Goal: Task Accomplishment & Management: Manage account settings

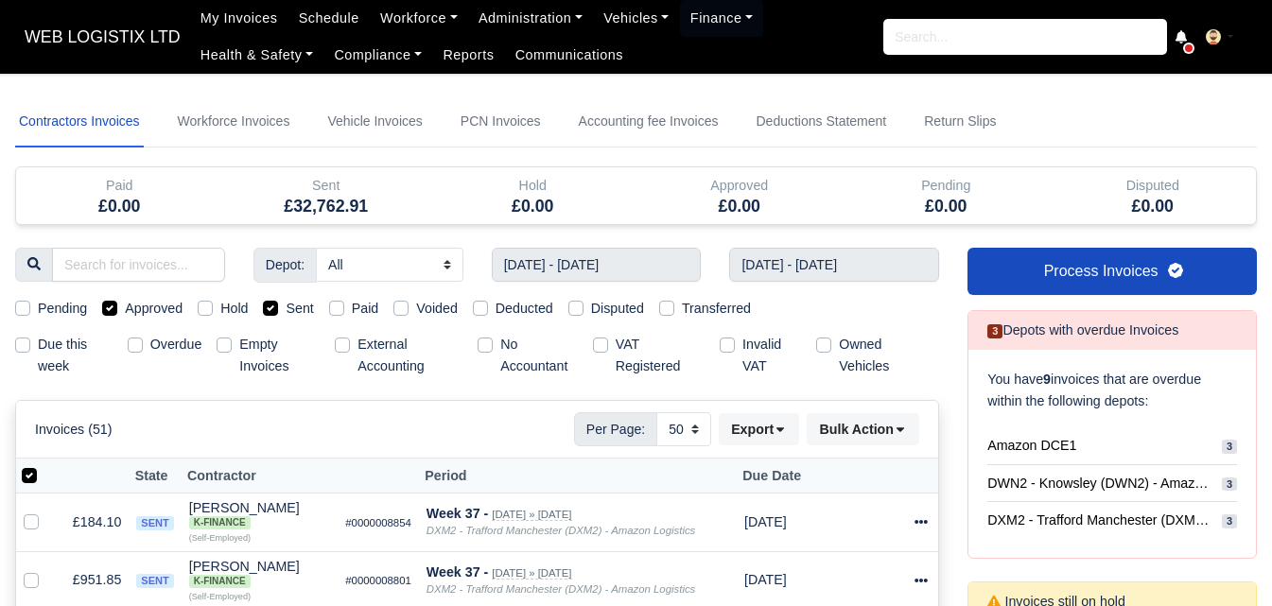
select select "50"
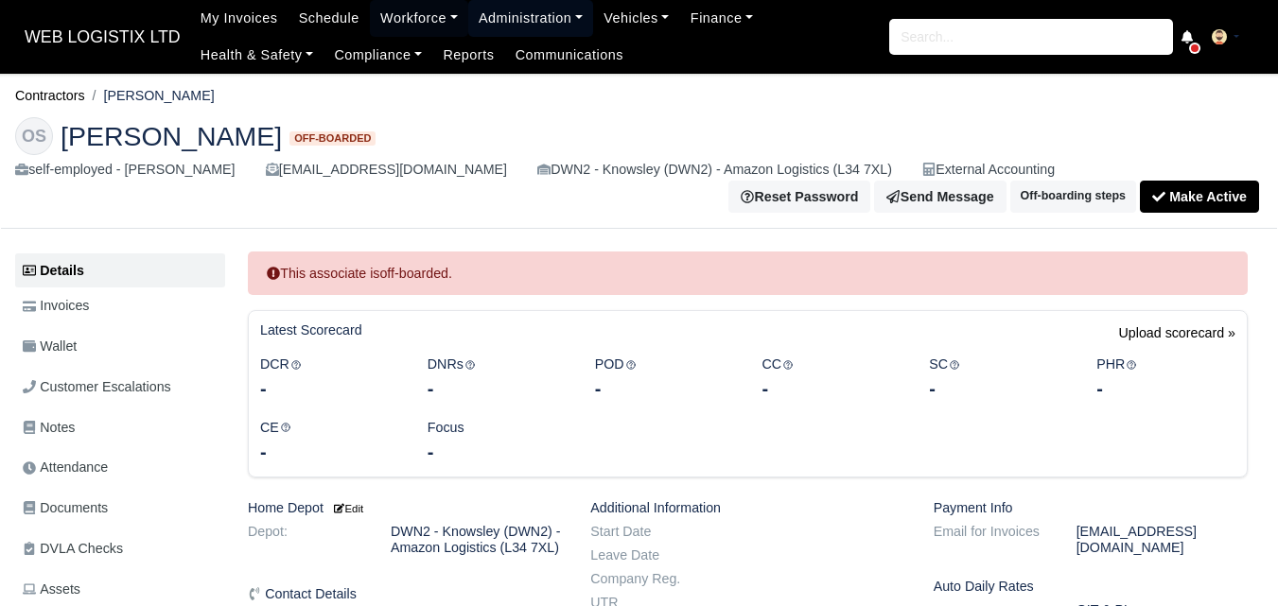
click at [539, 24] on link "Administration" at bounding box center [530, 18] width 125 height 37
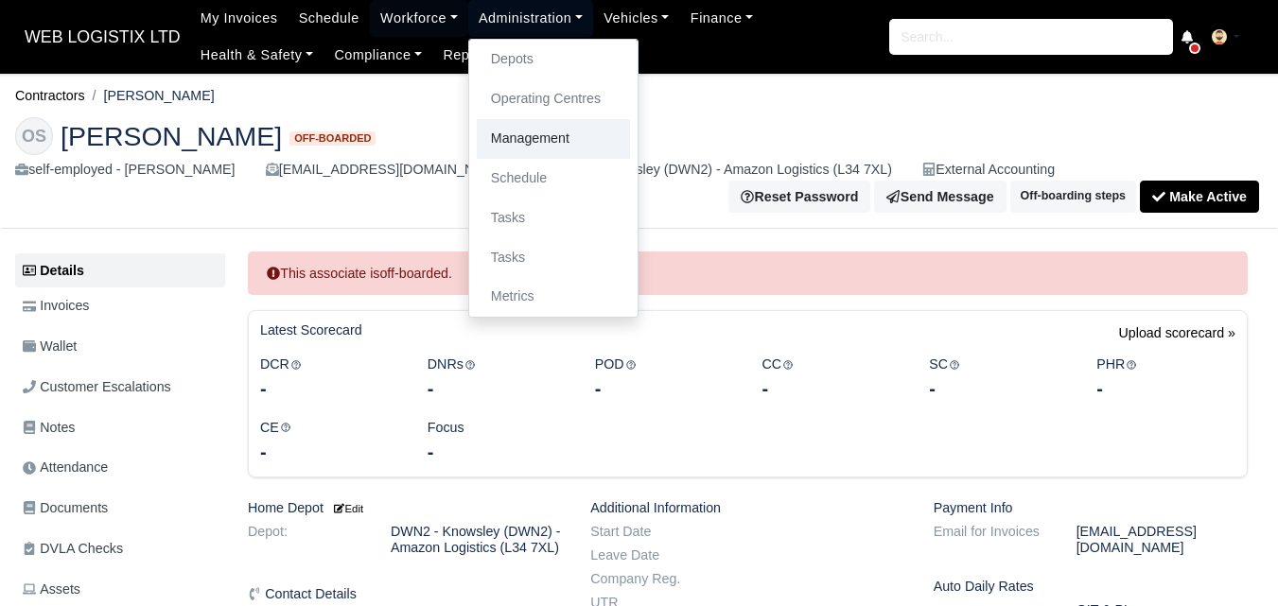
click at [529, 149] on link "Management" at bounding box center [553, 139] width 153 height 40
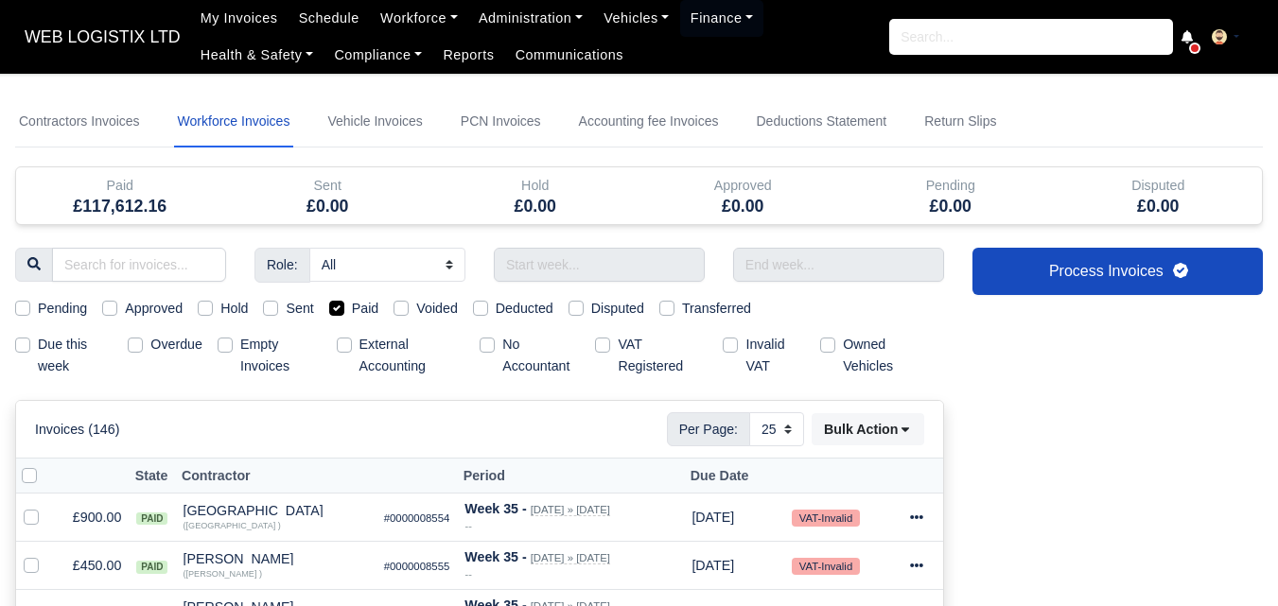
select select "25"
click at [584, 251] on input "text" at bounding box center [599, 265] width 211 height 34
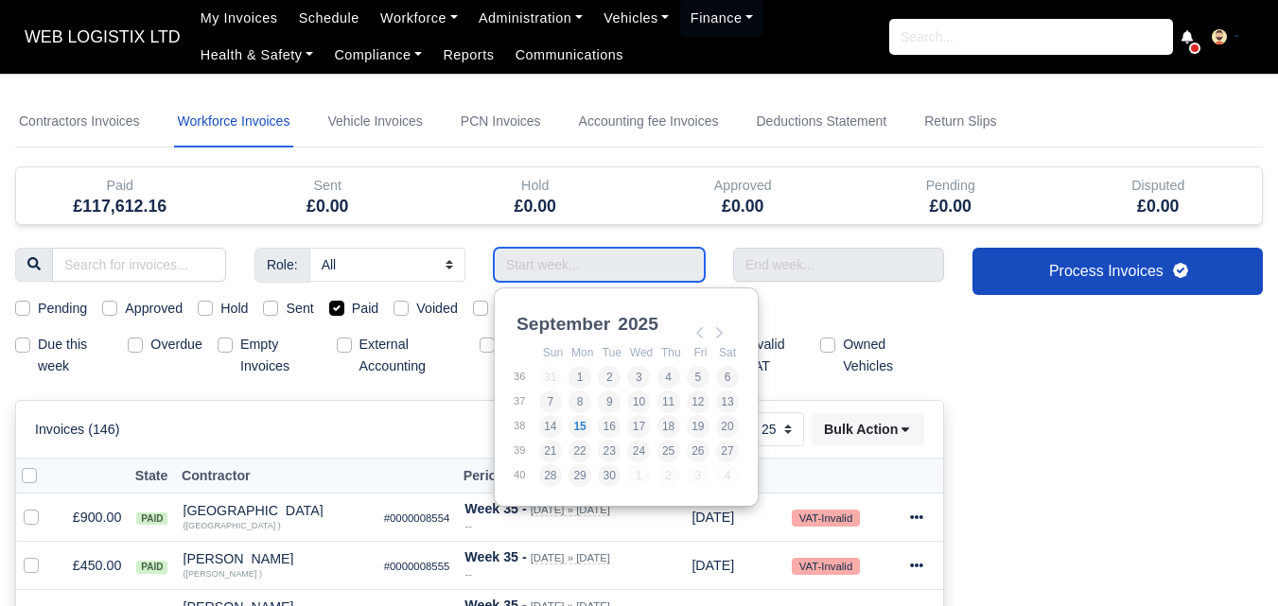
click at [584, 261] on input "Use the arrow keys to pick a date" at bounding box center [599, 265] width 211 height 34
type input "[DATE] - [DATE]"
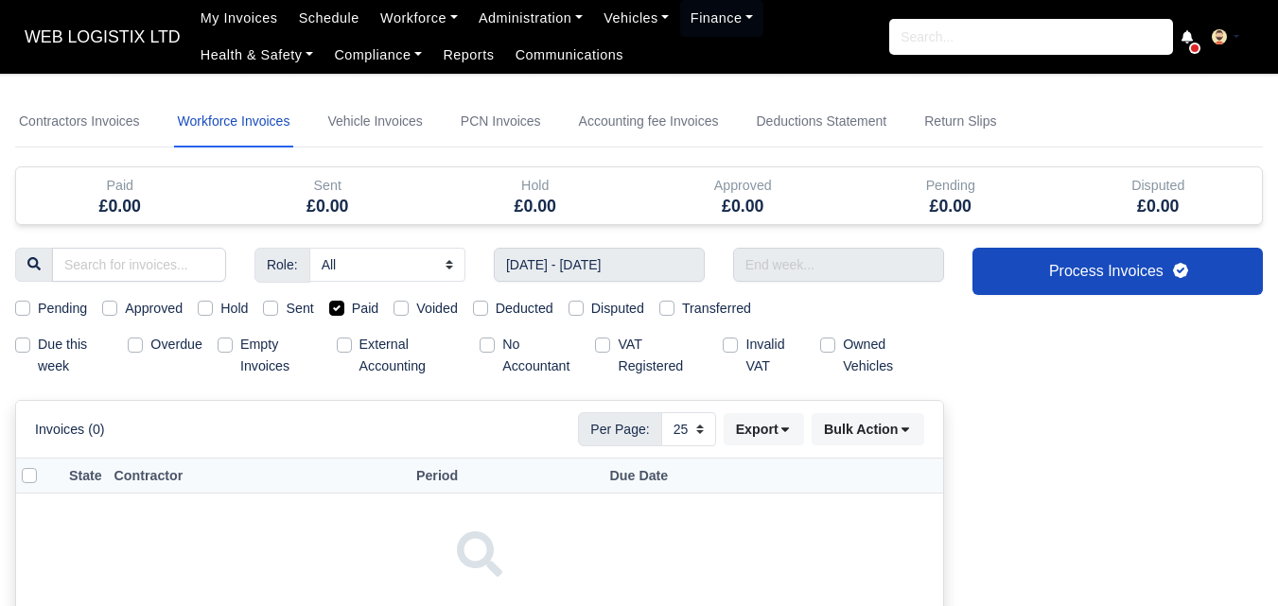
click at [352, 307] on label "Paid" at bounding box center [365, 309] width 27 height 22
click at [335, 307] on input "Paid" at bounding box center [336, 305] width 15 height 15
checkbox input "false"
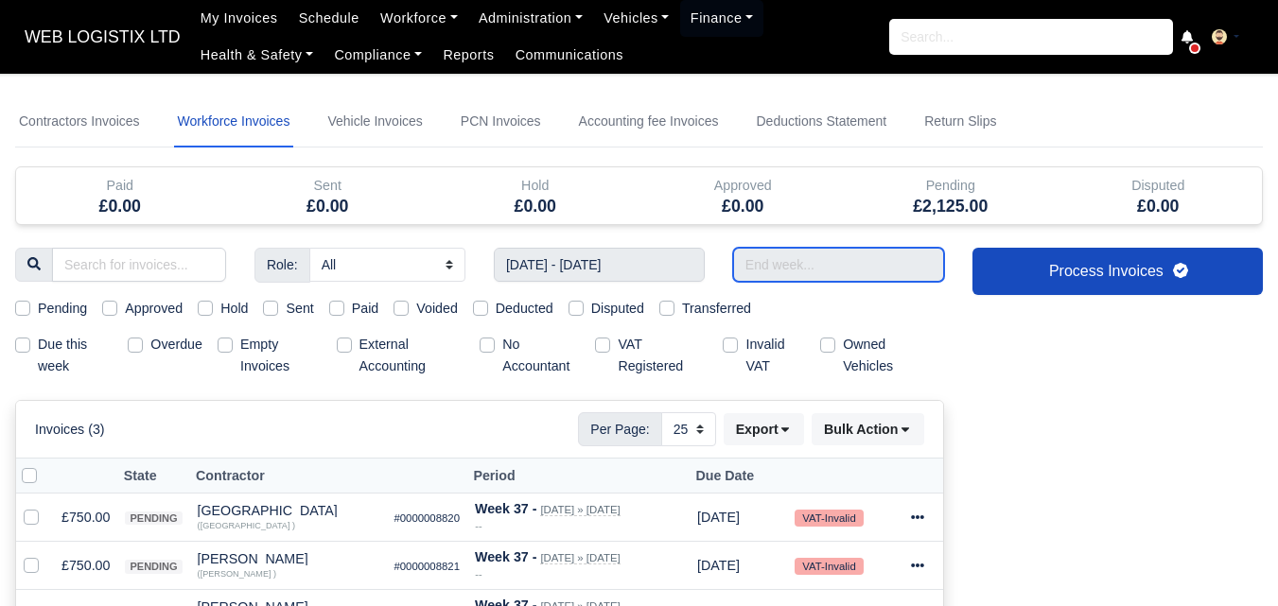
click at [883, 276] on input "text" at bounding box center [838, 265] width 211 height 34
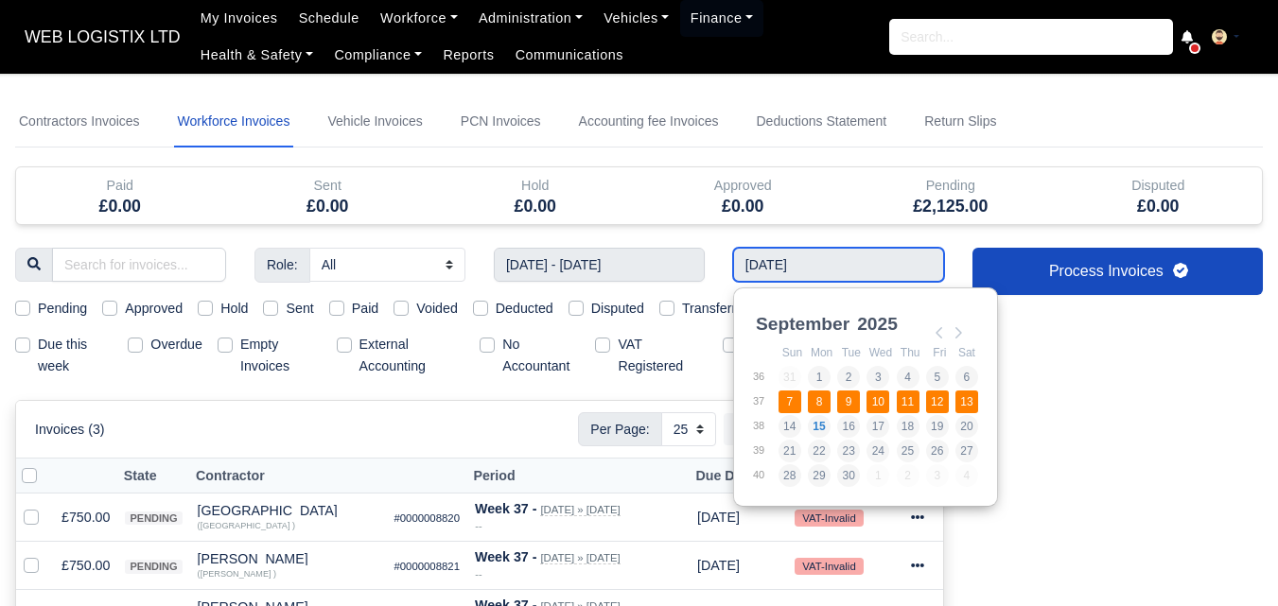
type input "[DATE] - [DATE]"
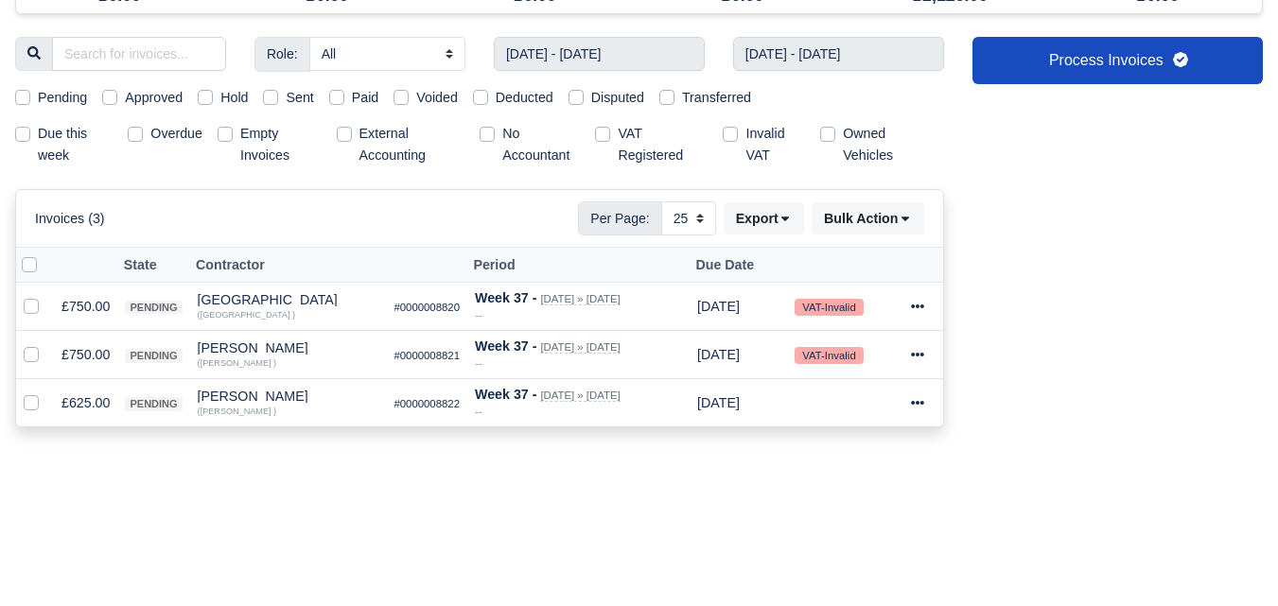
scroll to position [289, 0]
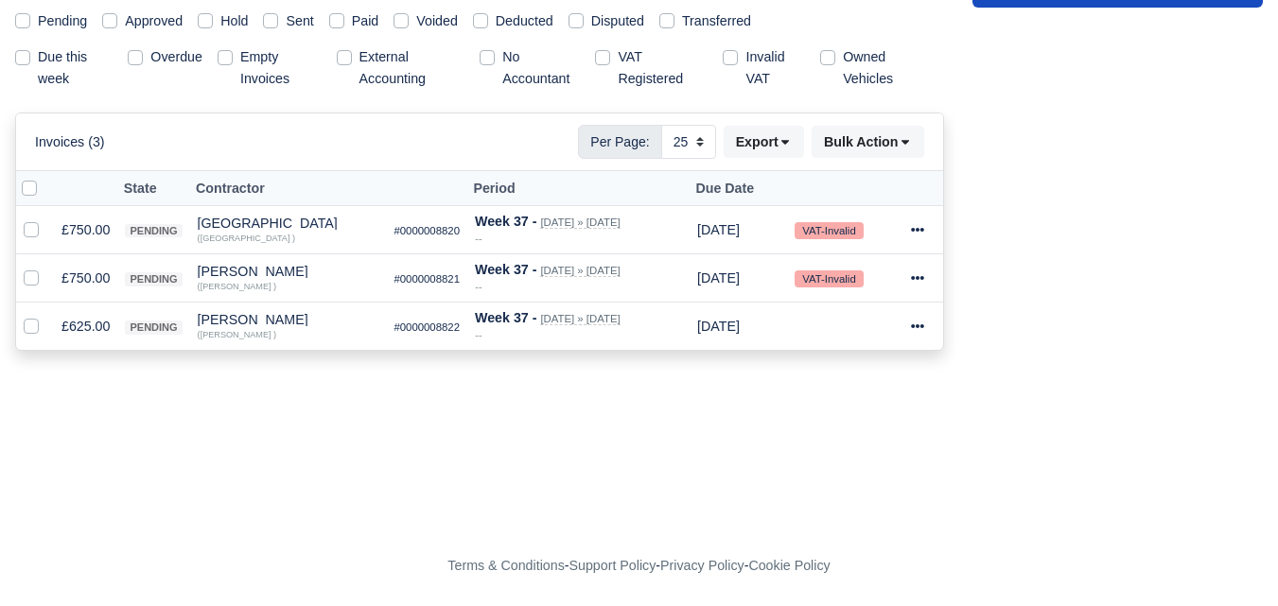
click at [44, 178] on label at bounding box center [44, 178] width 0 height 0
click at [29, 186] on input "checkbox" at bounding box center [29, 185] width 15 height 15
checkbox input "true"
click at [777, 142] on button "Export" at bounding box center [764, 142] width 80 height 32
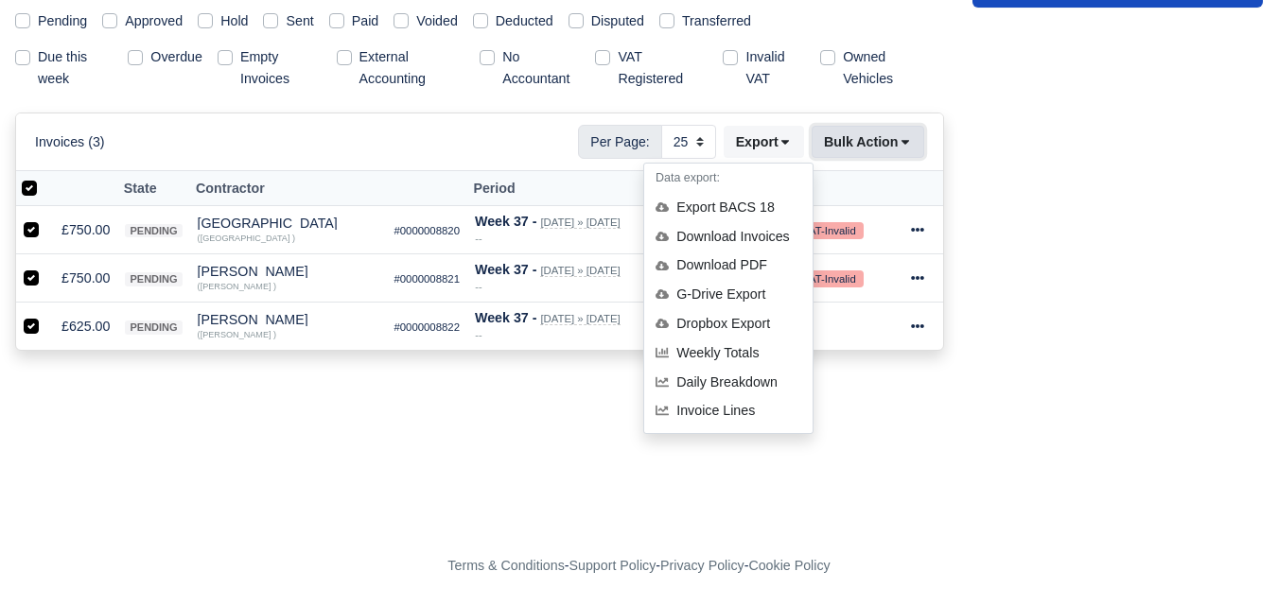
click at [848, 140] on button "Bulk Action" at bounding box center [868, 142] width 113 height 32
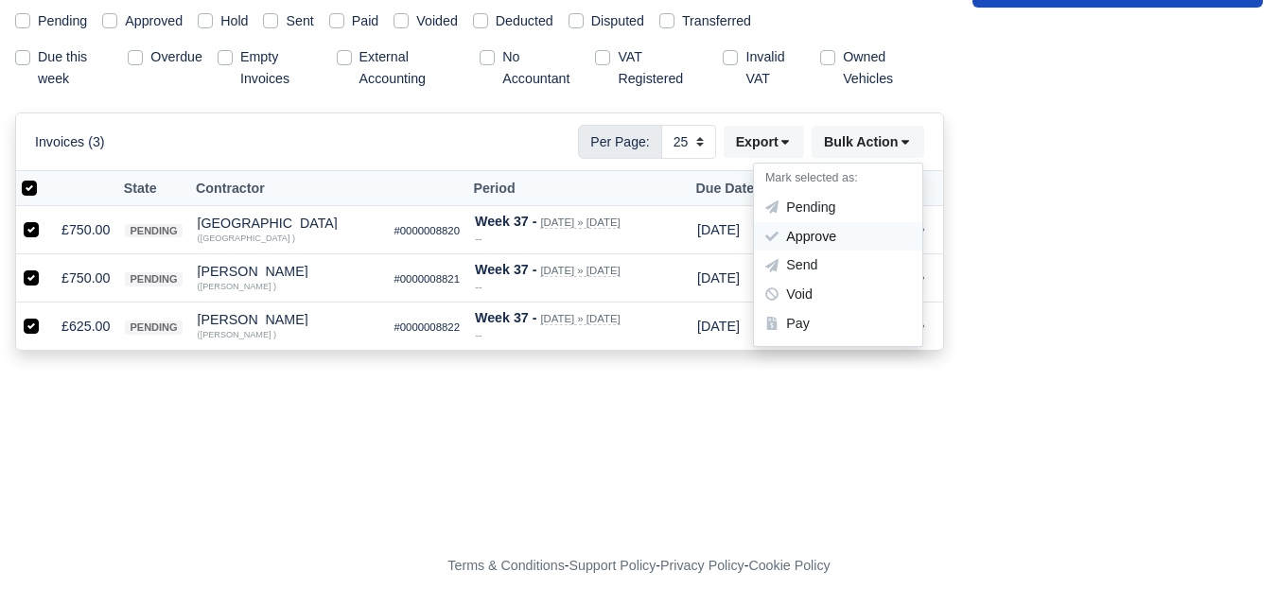
click at [815, 237] on div "Approve" at bounding box center [838, 236] width 168 height 29
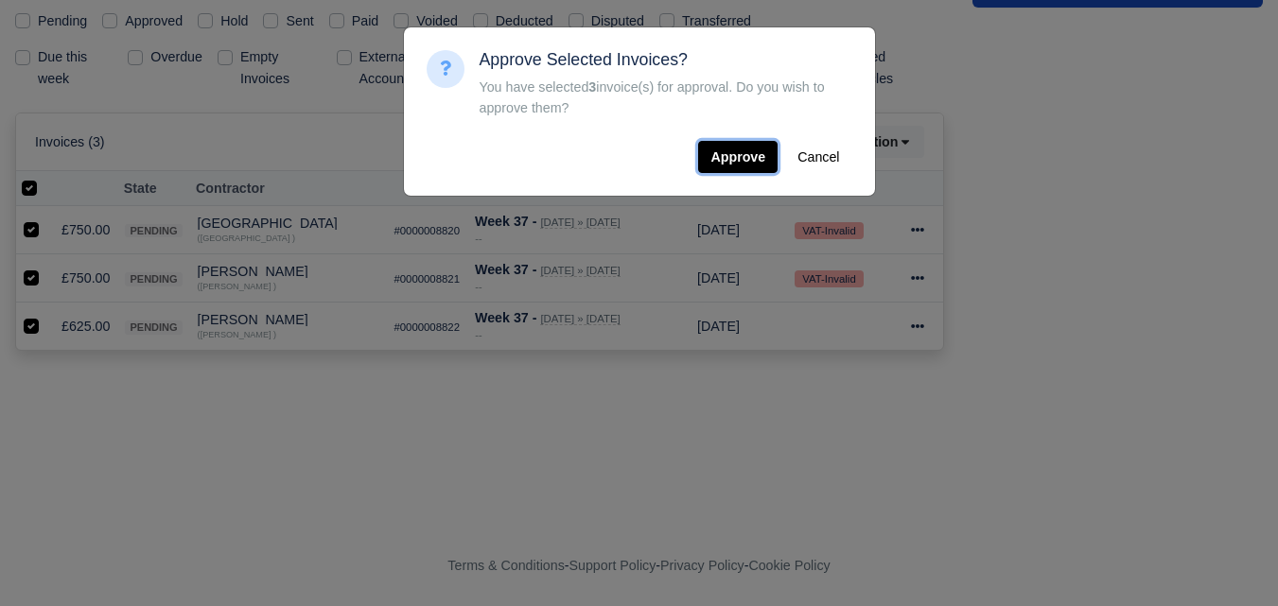
click at [760, 160] on button "Approve" at bounding box center [737, 157] width 79 height 32
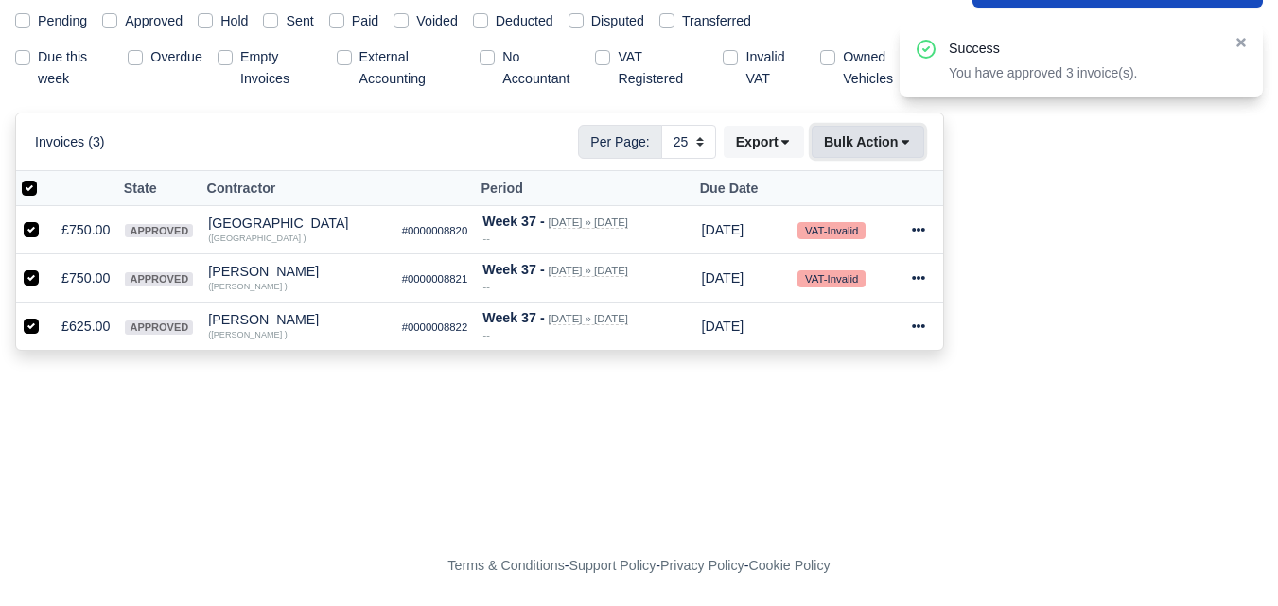
click at [815, 149] on button "Bulk Action" at bounding box center [868, 142] width 113 height 32
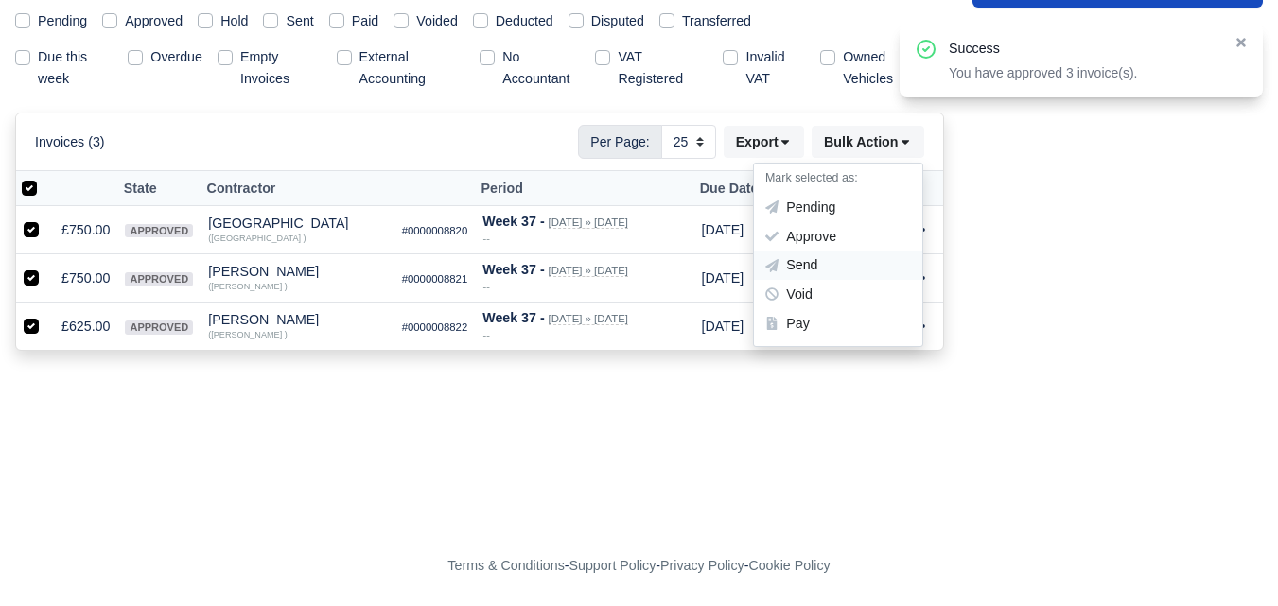
click at [808, 267] on div "Send" at bounding box center [838, 266] width 168 height 29
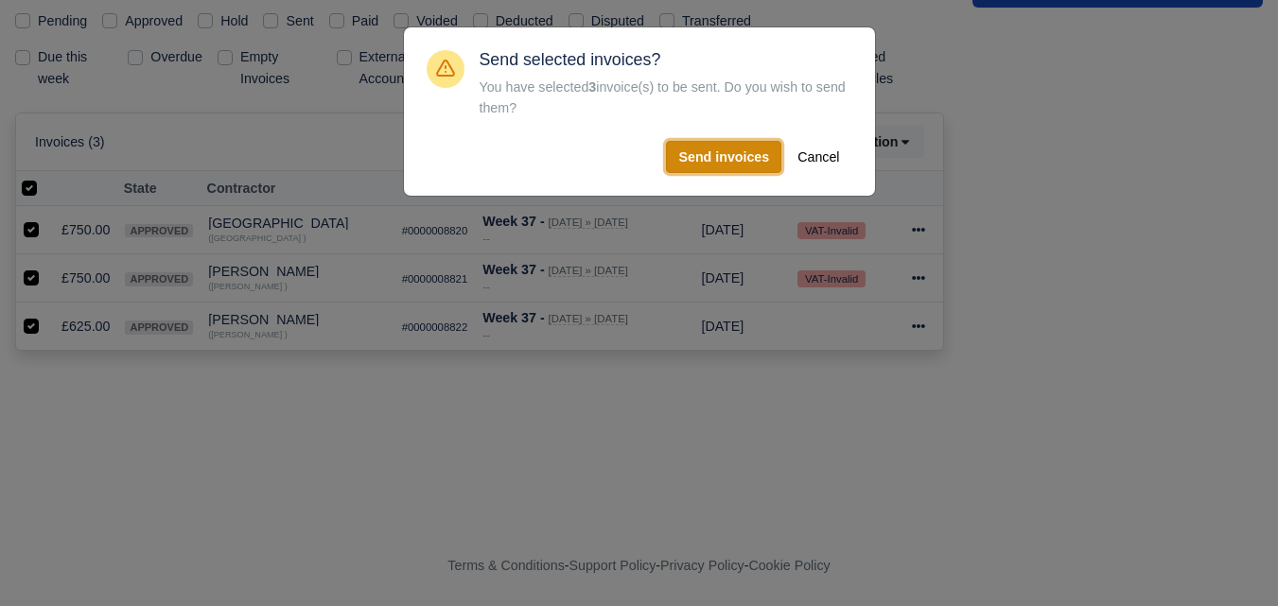
click at [745, 149] on button "Send invoices" at bounding box center [723, 157] width 115 height 32
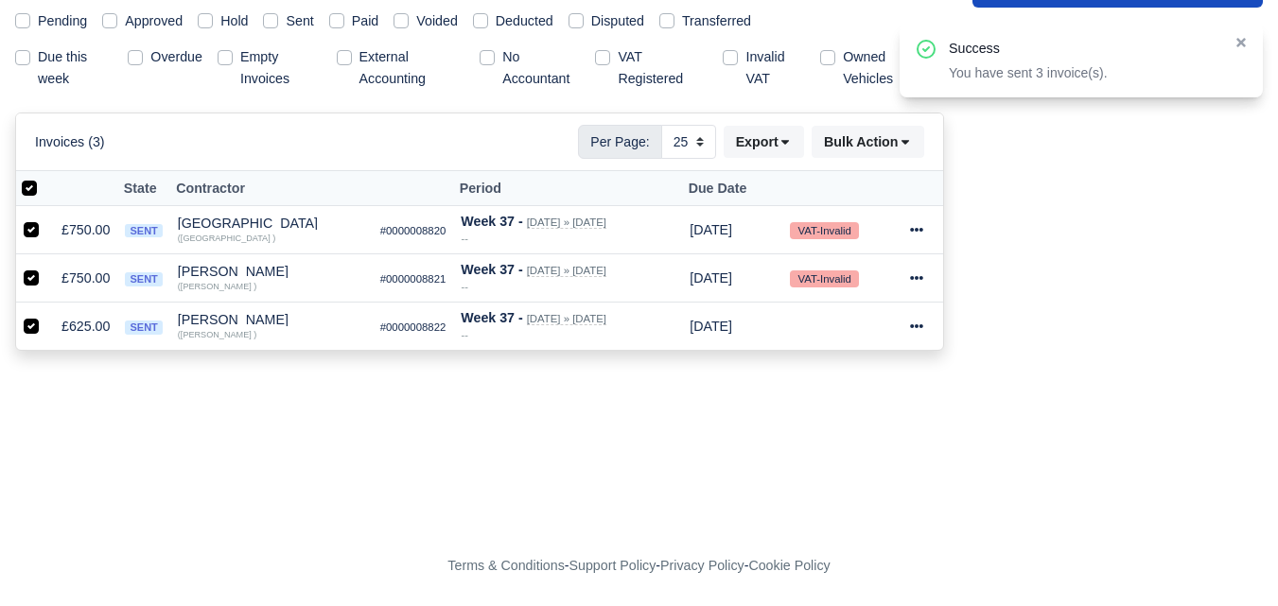
scroll to position [131, 0]
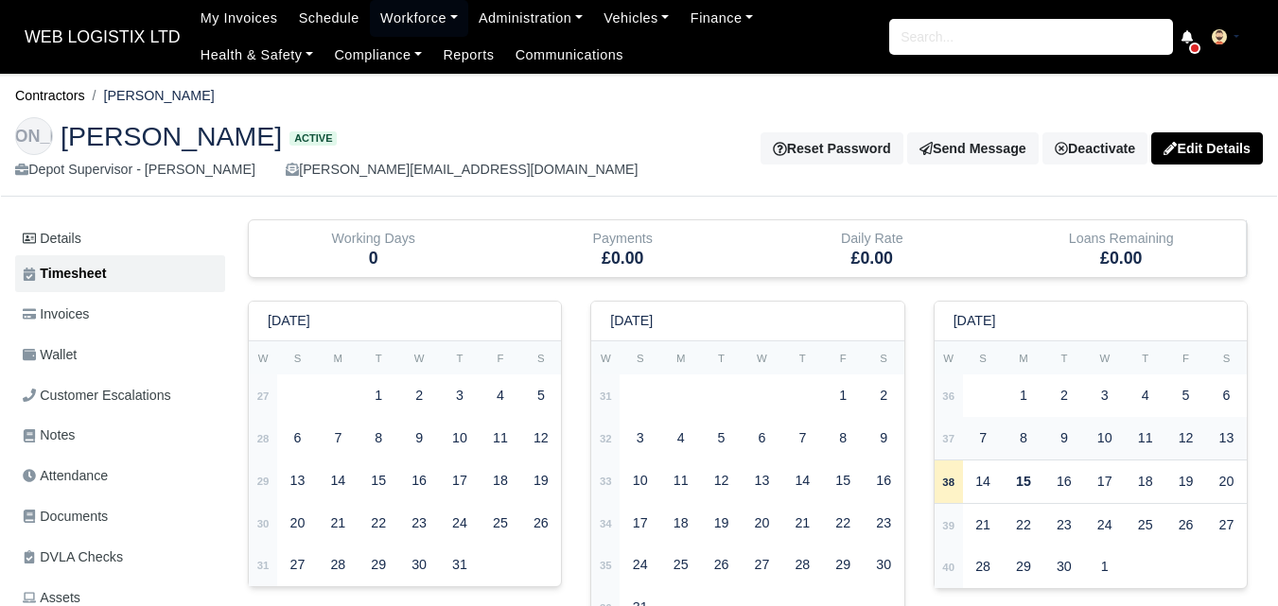
click at [955, 439] on td "37" at bounding box center [949, 438] width 28 height 43
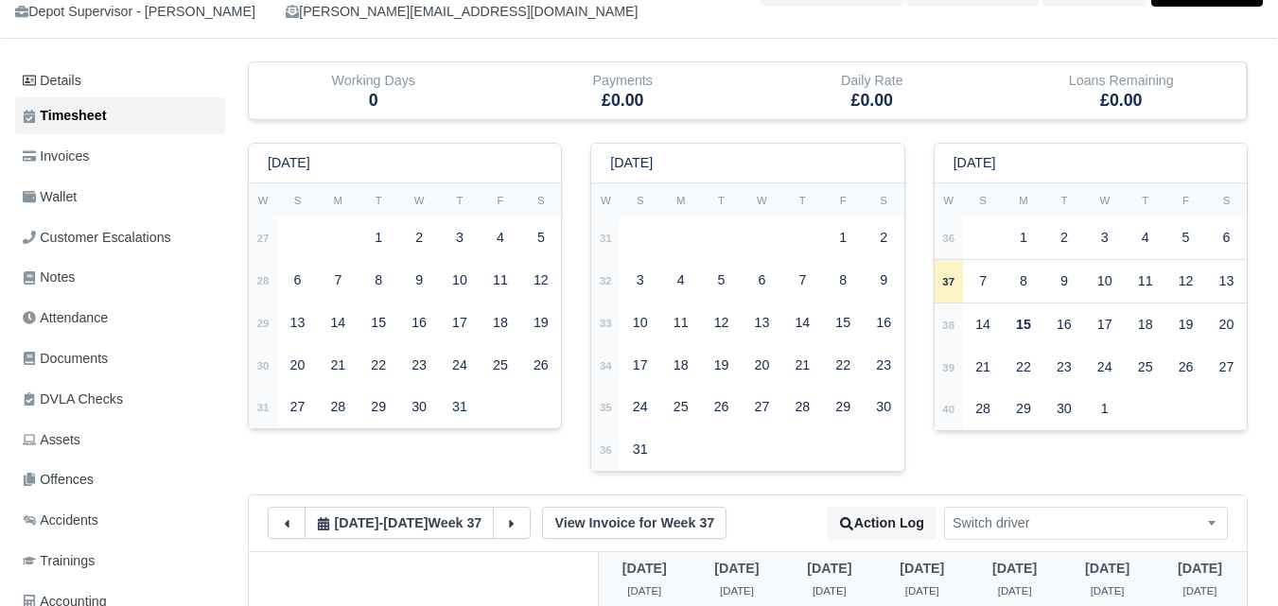
scroll to position [631, 0]
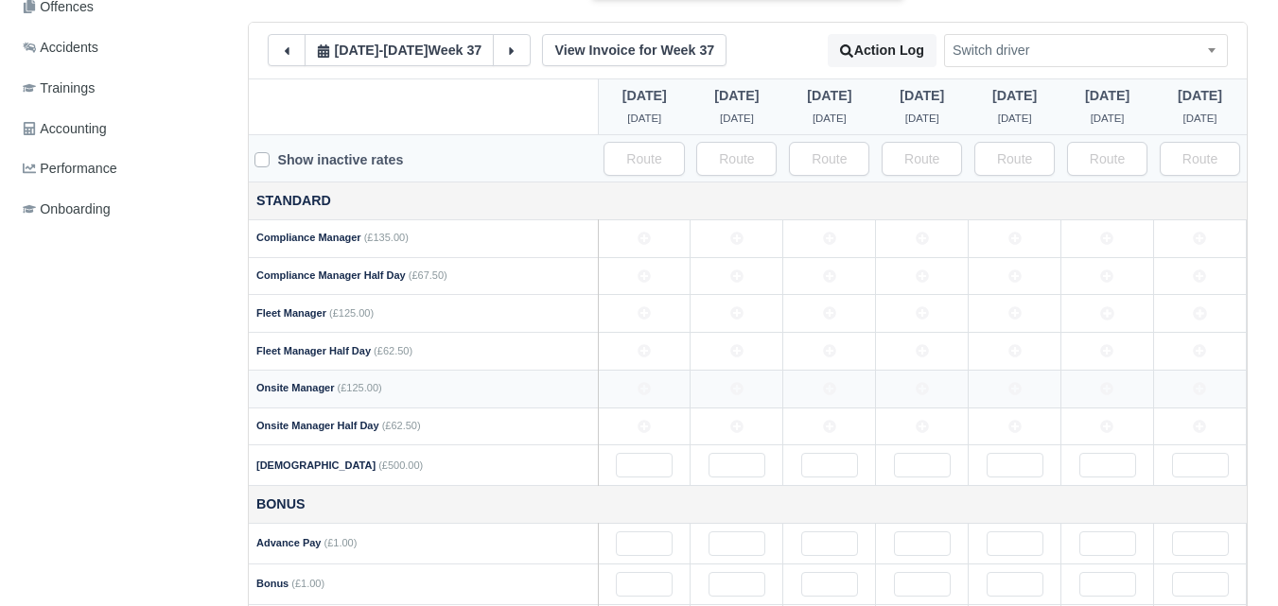
click at [829, 393] on icon at bounding box center [829, 388] width 13 height 13
click at [903, 387] on td at bounding box center [922, 389] width 93 height 38
click at [1022, 387] on icon at bounding box center [1014, 388] width 13 height 13
click at [1095, 387] on td at bounding box center [1107, 389] width 93 height 38
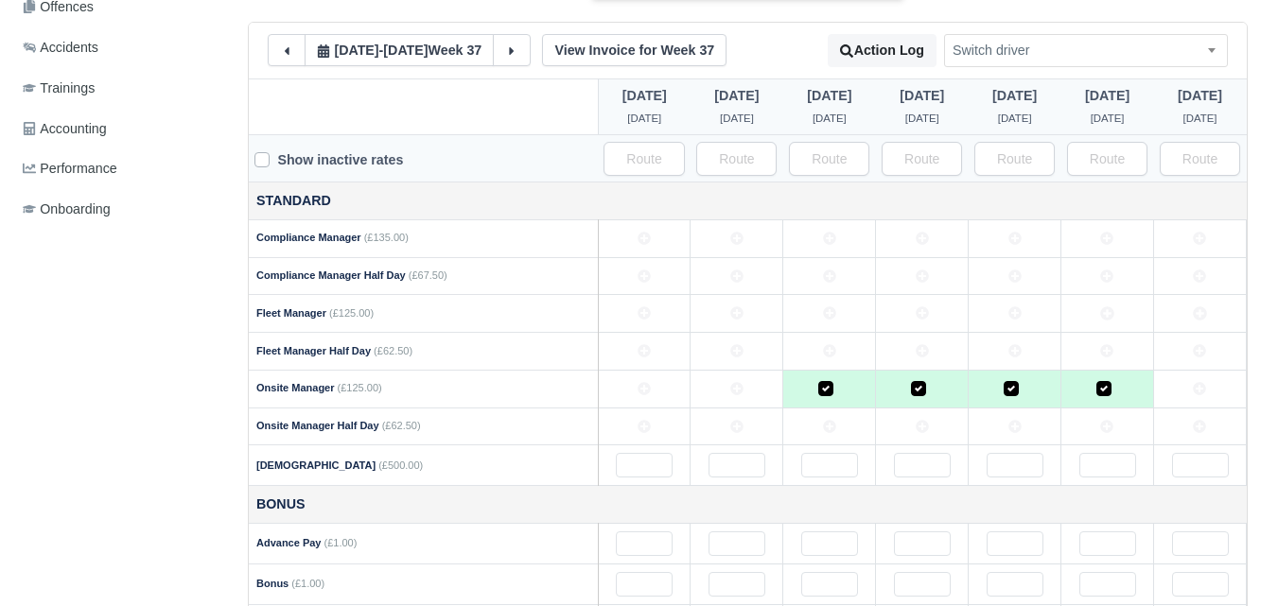
click at [1183, 386] on td at bounding box center [1200, 389] width 93 height 38
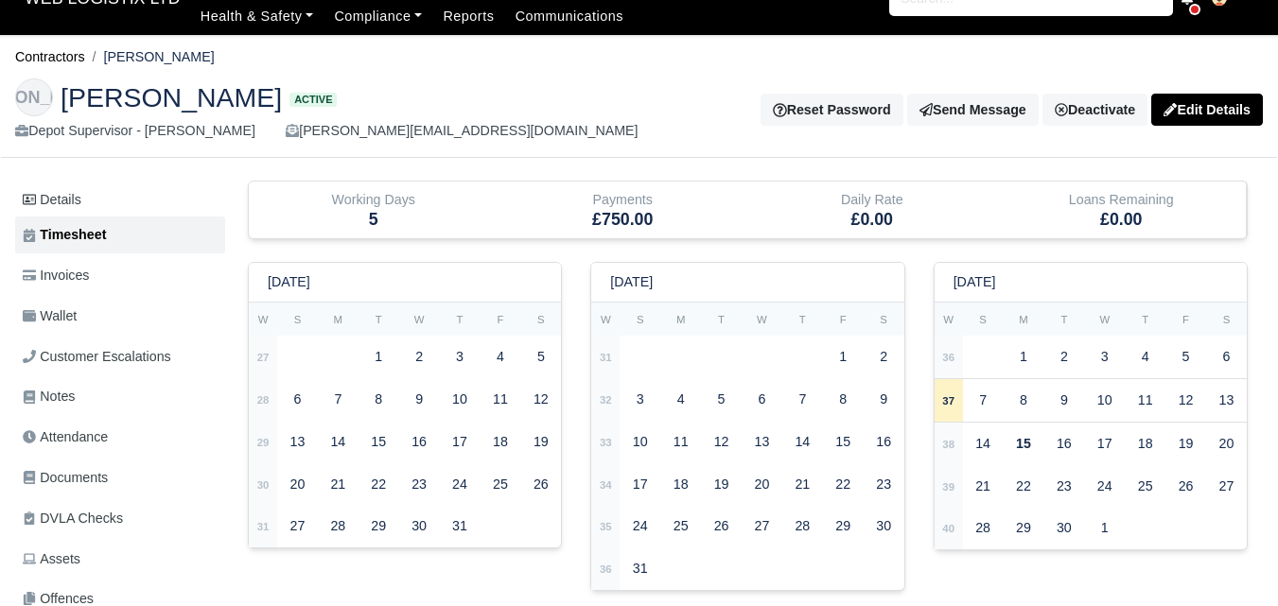
scroll to position [0, 0]
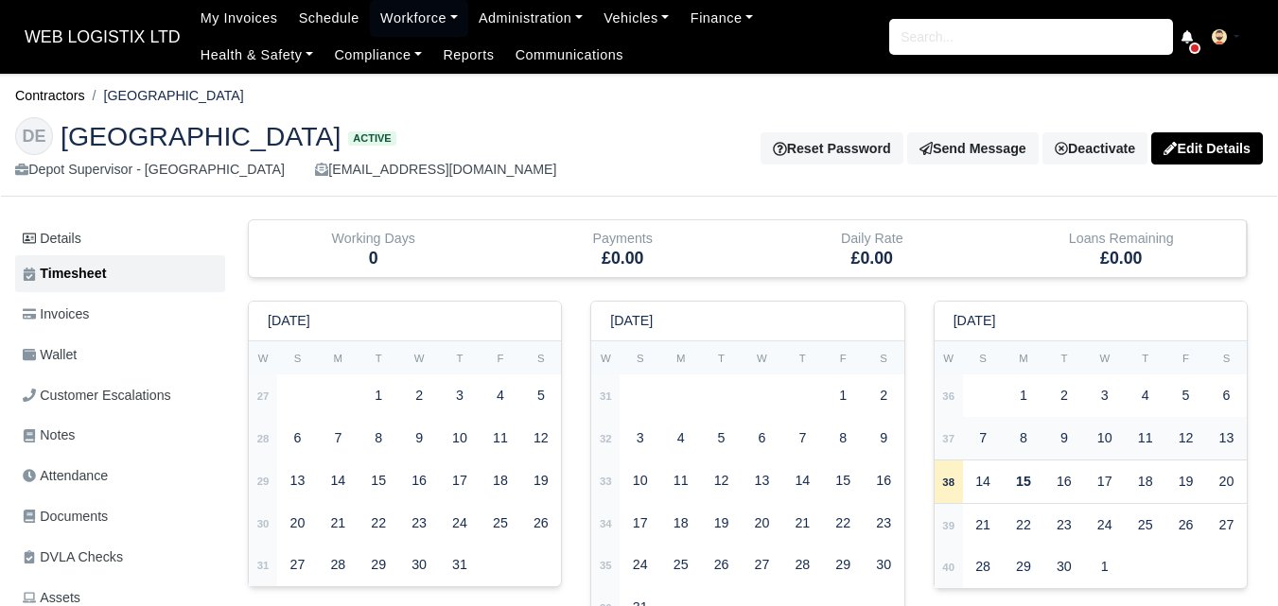
click at [954, 445] on strong "37" at bounding box center [948, 438] width 12 height 11
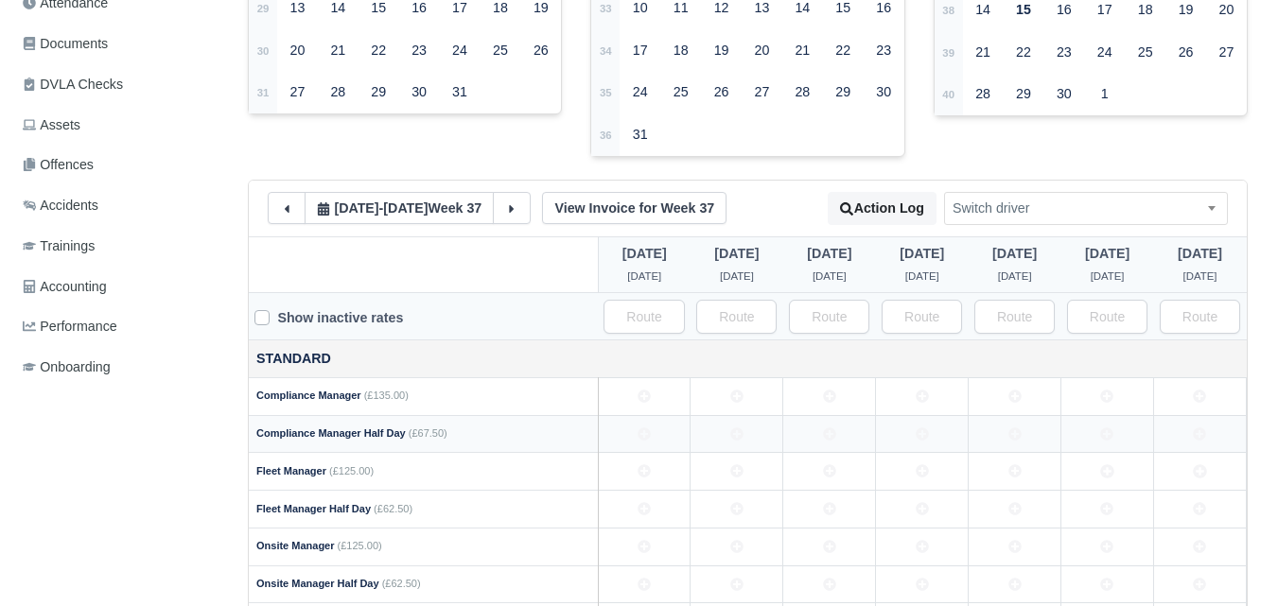
scroll to position [631, 0]
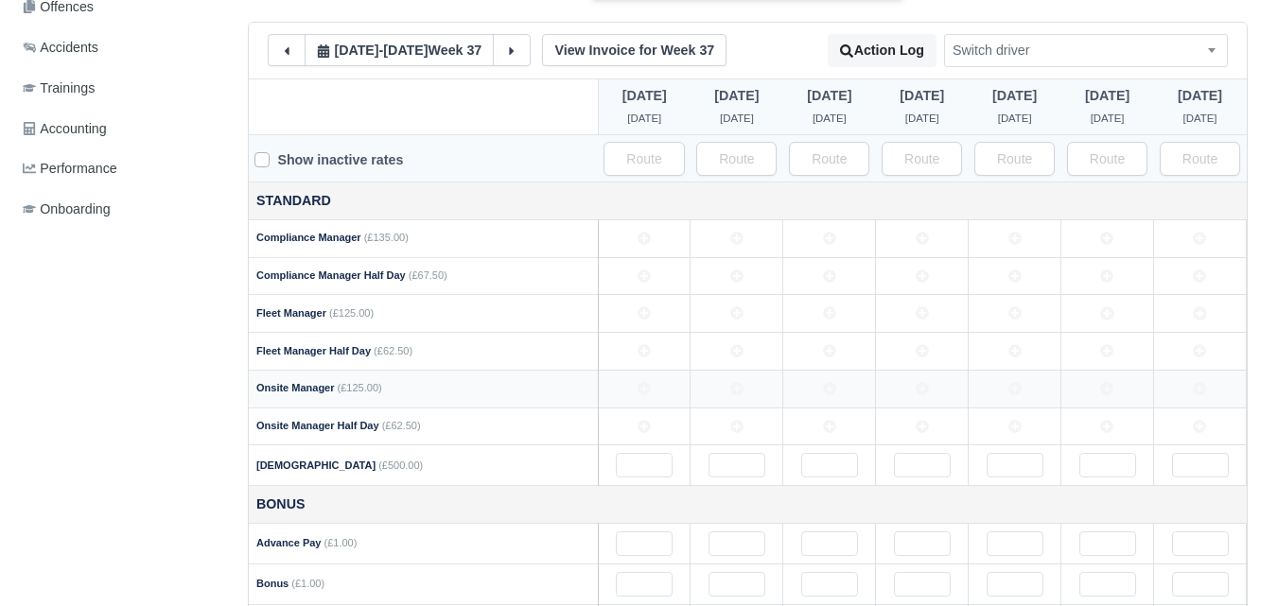
click at [641, 395] on icon at bounding box center [644, 388] width 13 height 13
click at [734, 395] on icon at bounding box center [736, 388] width 13 height 13
click at [848, 400] on td at bounding box center [829, 389] width 93 height 38
click at [908, 390] on td at bounding box center [922, 389] width 93 height 38
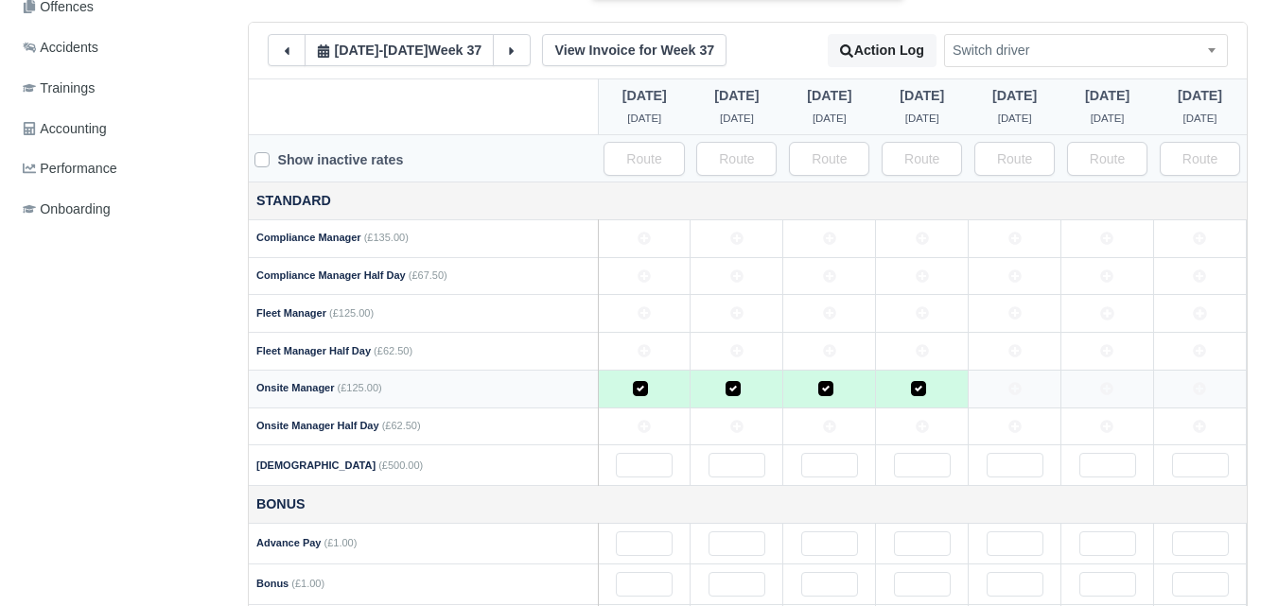
click at [1035, 392] on td at bounding box center [1015, 389] width 93 height 38
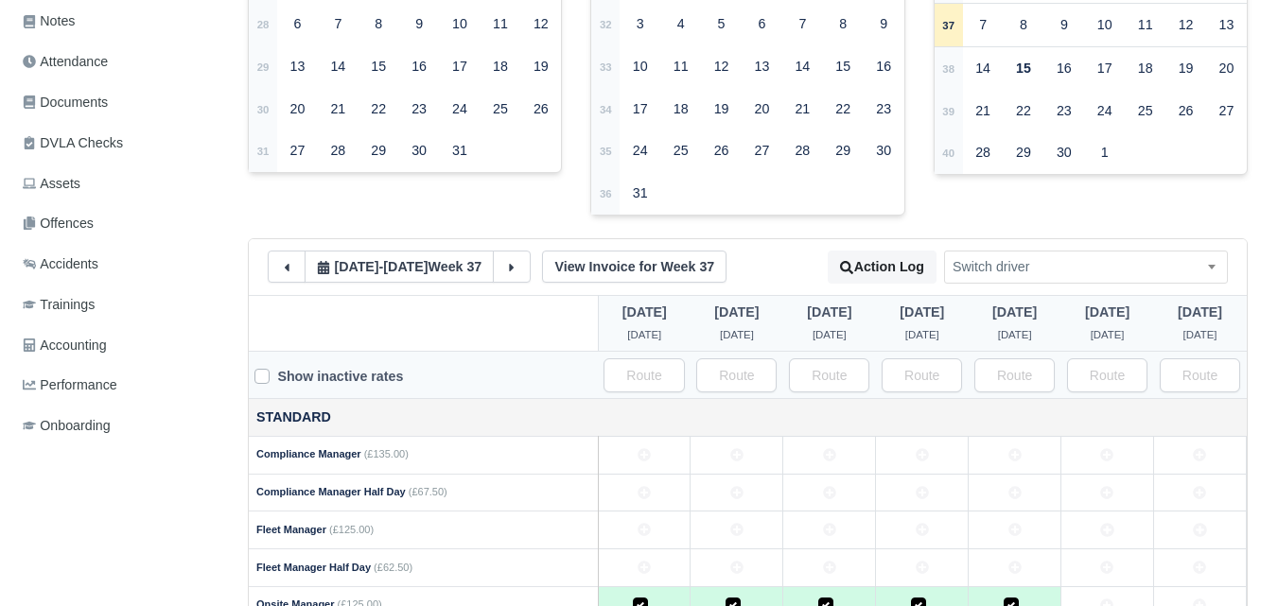
scroll to position [158, 0]
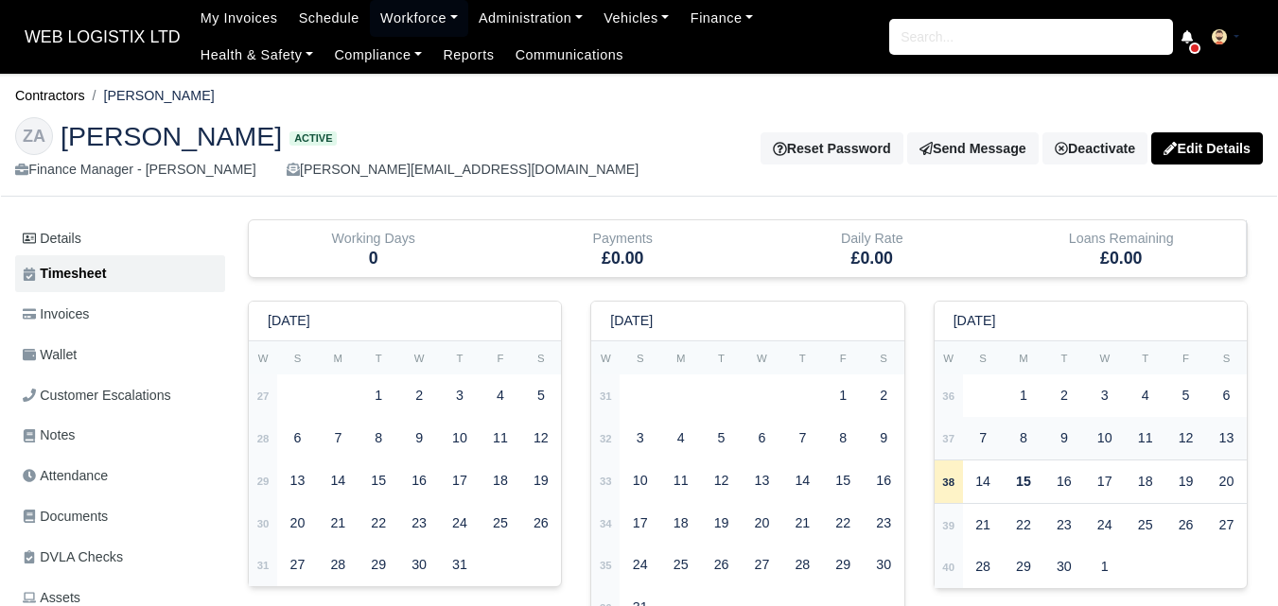
click at [950, 448] on td "37" at bounding box center [949, 438] width 28 height 43
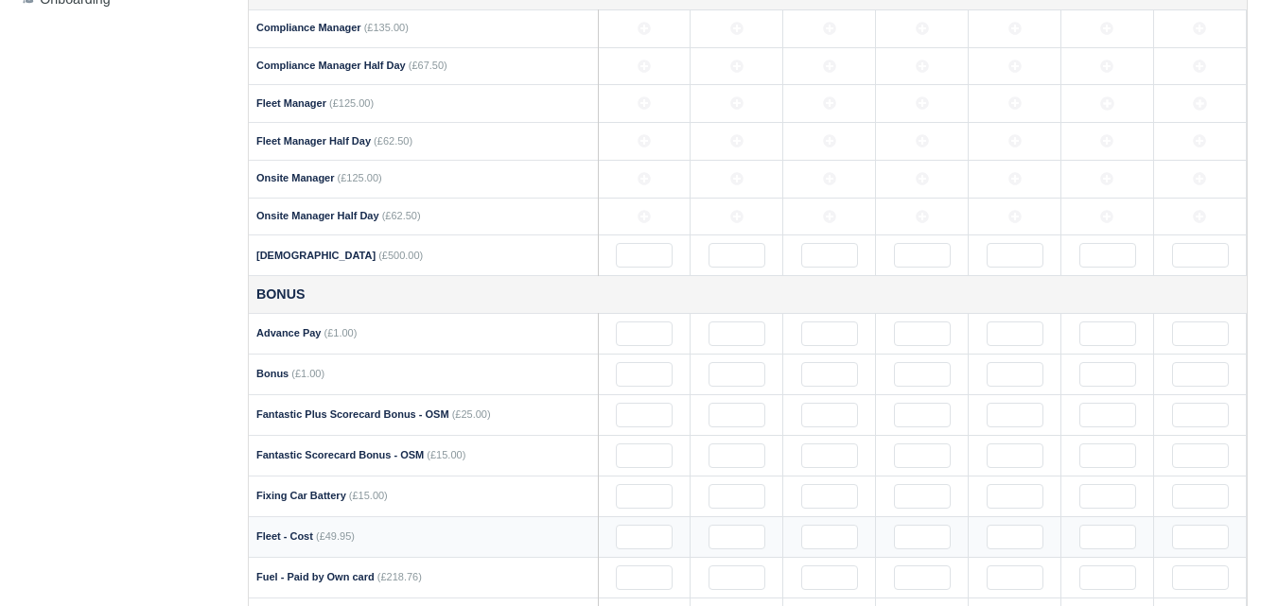
scroll to position [631, 0]
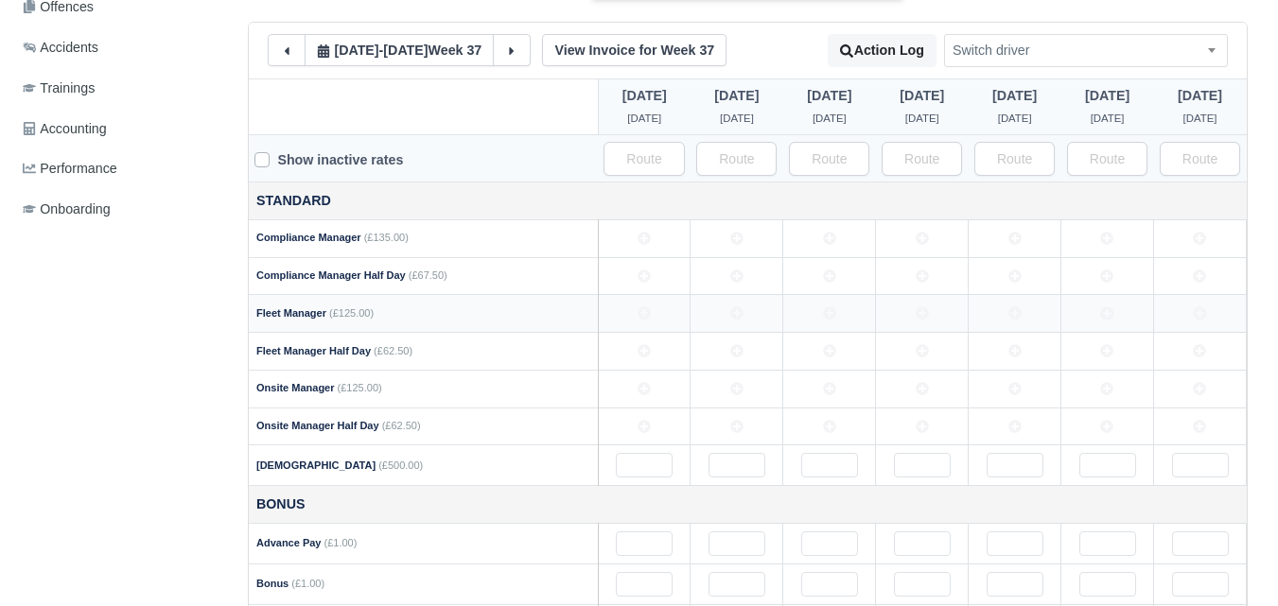
click at [733, 318] on icon at bounding box center [736, 313] width 13 height 13
click at [1116, 324] on td at bounding box center [1107, 314] width 93 height 38
click at [922, 317] on icon at bounding box center [922, 313] width 13 height 13
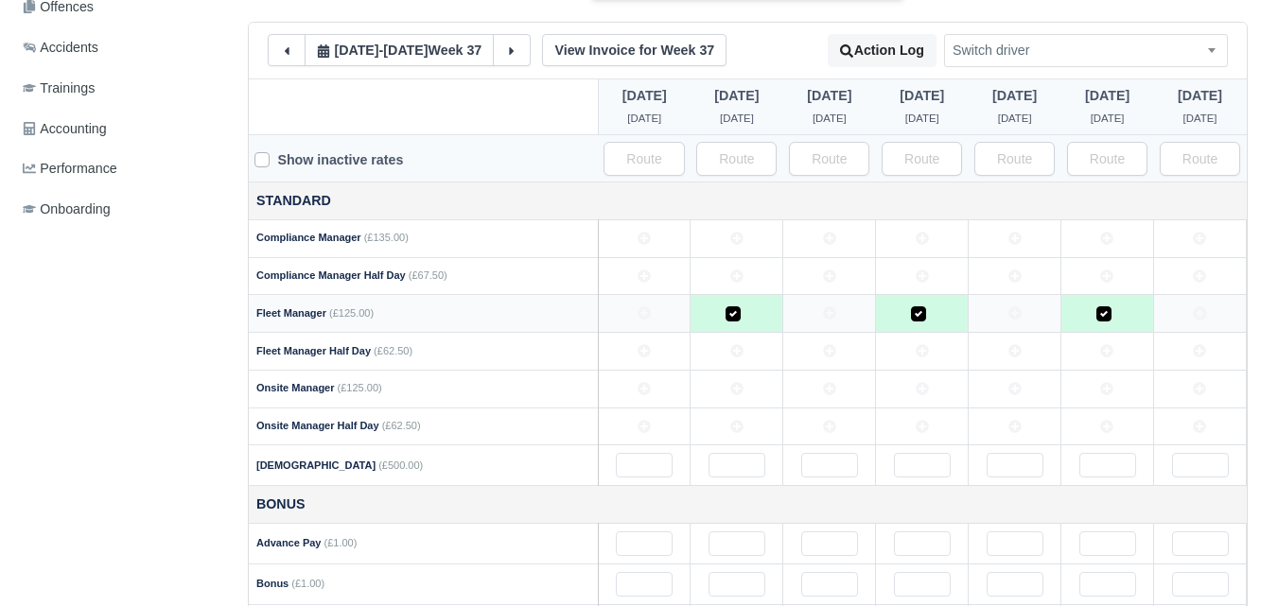
click at [850, 320] on td at bounding box center [829, 314] width 93 height 38
click at [1043, 317] on td at bounding box center [1015, 314] width 93 height 38
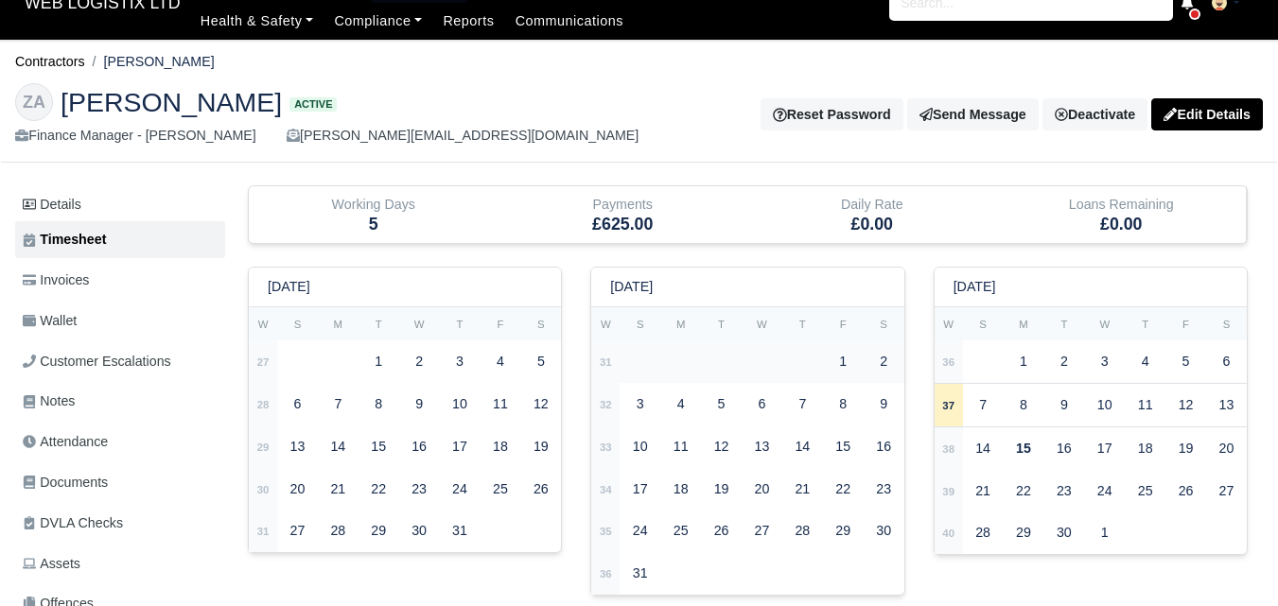
scroll to position [0, 0]
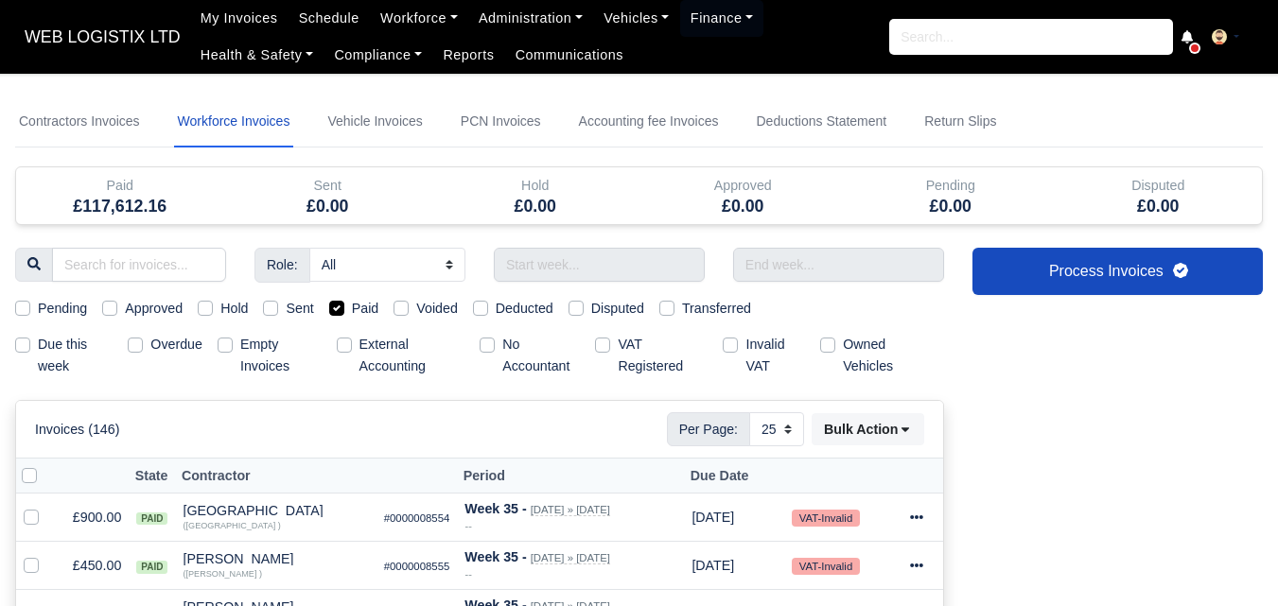
select select "25"
click at [400, 19] on link "Workforce" at bounding box center [419, 18] width 98 height 37
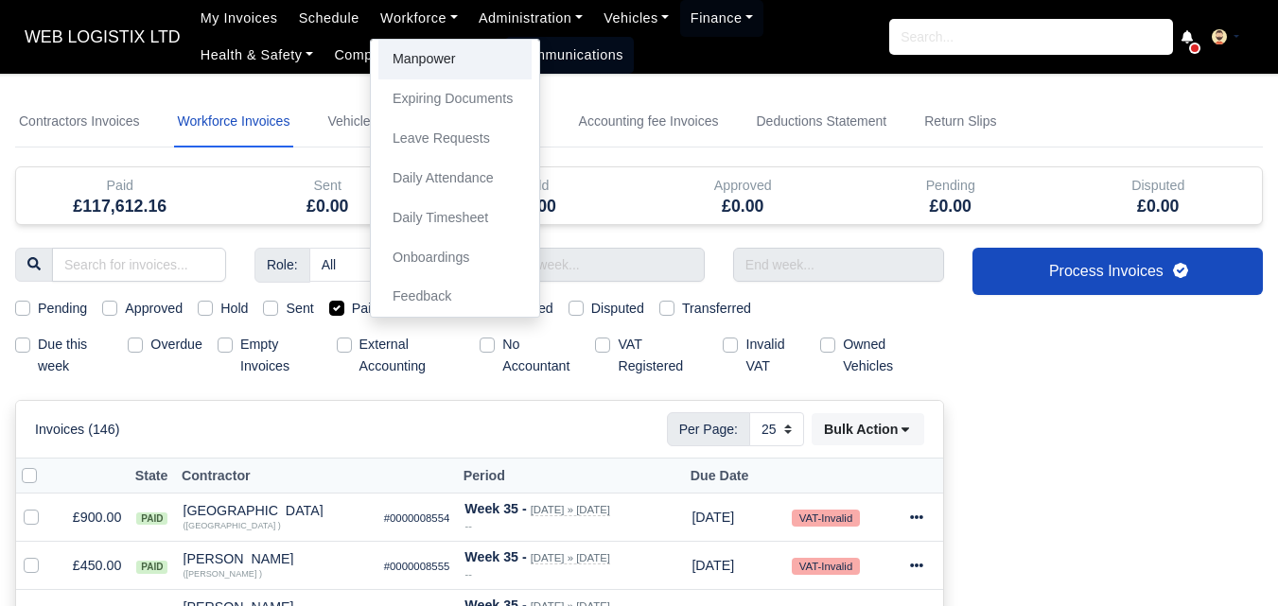
click at [397, 57] on link "Manpower" at bounding box center [454, 60] width 153 height 40
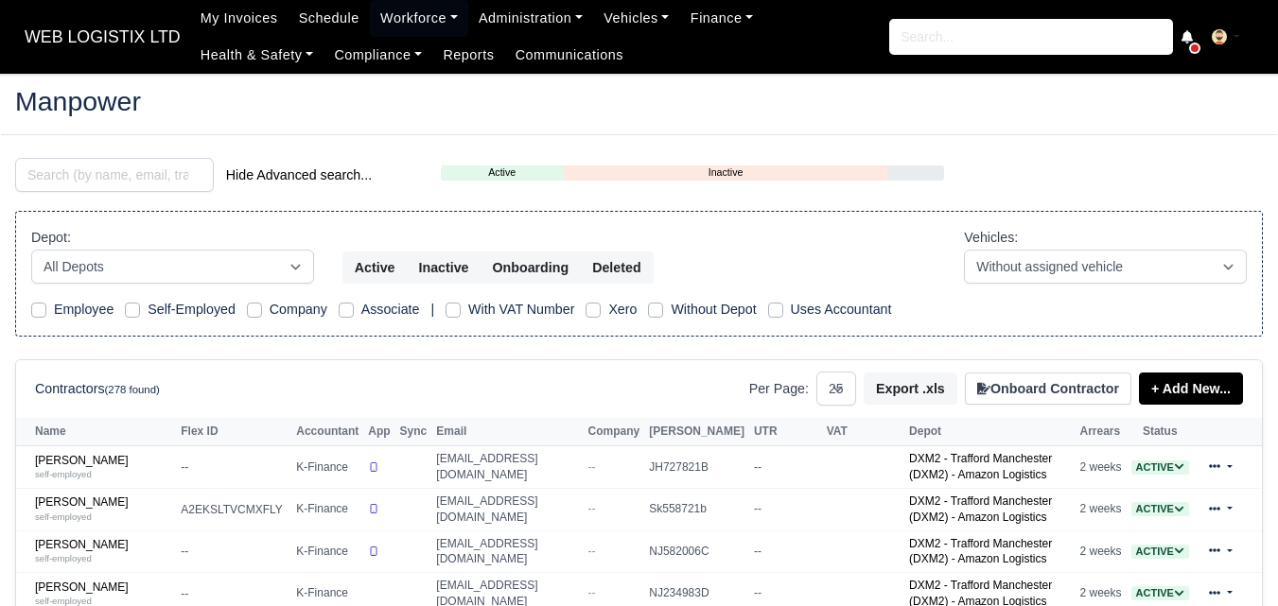
select select "25"
click at [152, 178] on input "search" at bounding box center [114, 175] width 199 height 34
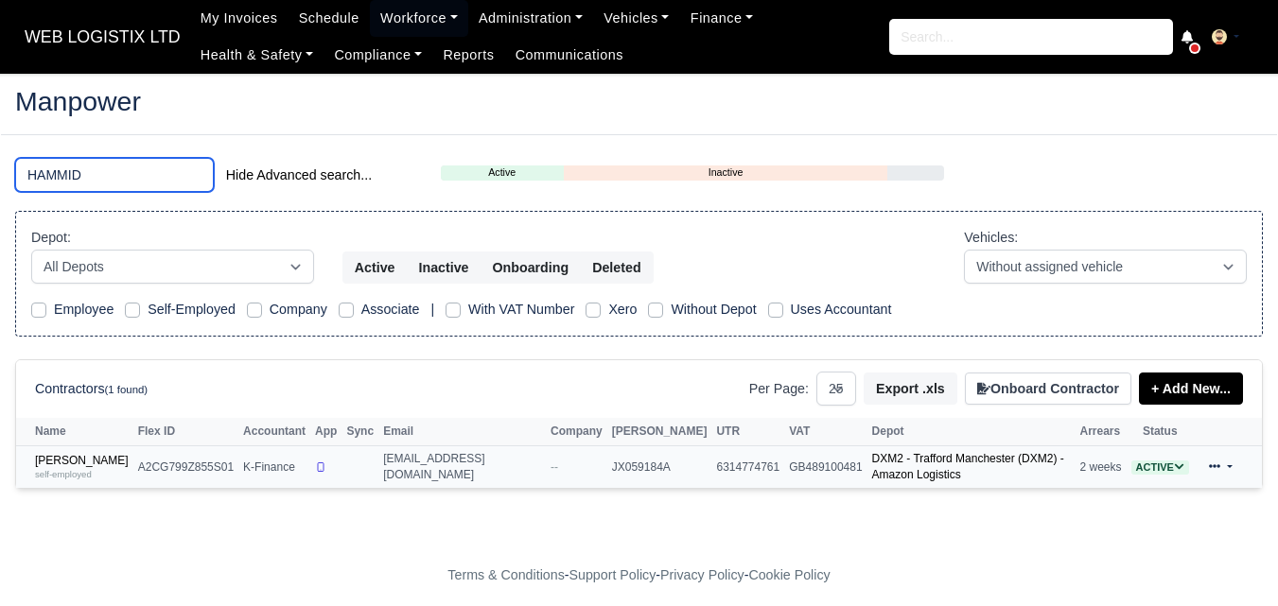
type input "HAMMID"
click at [20, 473] on td "[PERSON_NAME] self-employed" at bounding box center [74, 468] width 117 height 42
click at [44, 465] on link "[PERSON_NAME] self-employed" at bounding box center [82, 467] width 94 height 27
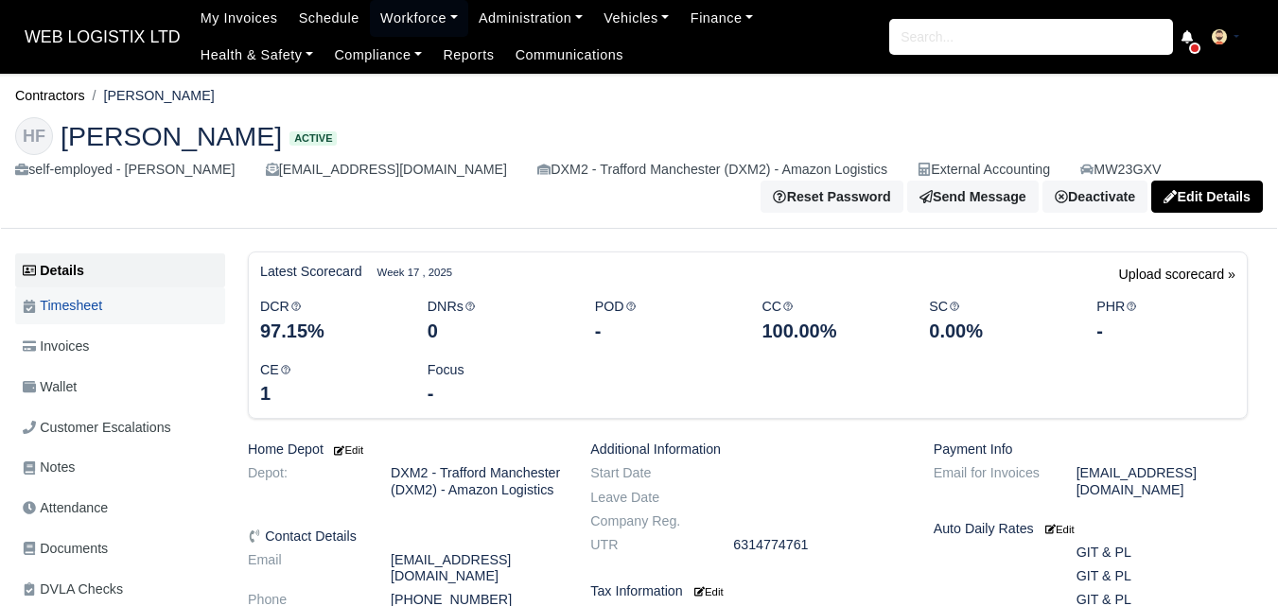
click at [101, 301] on span "Timesheet" at bounding box center [62, 306] width 79 height 22
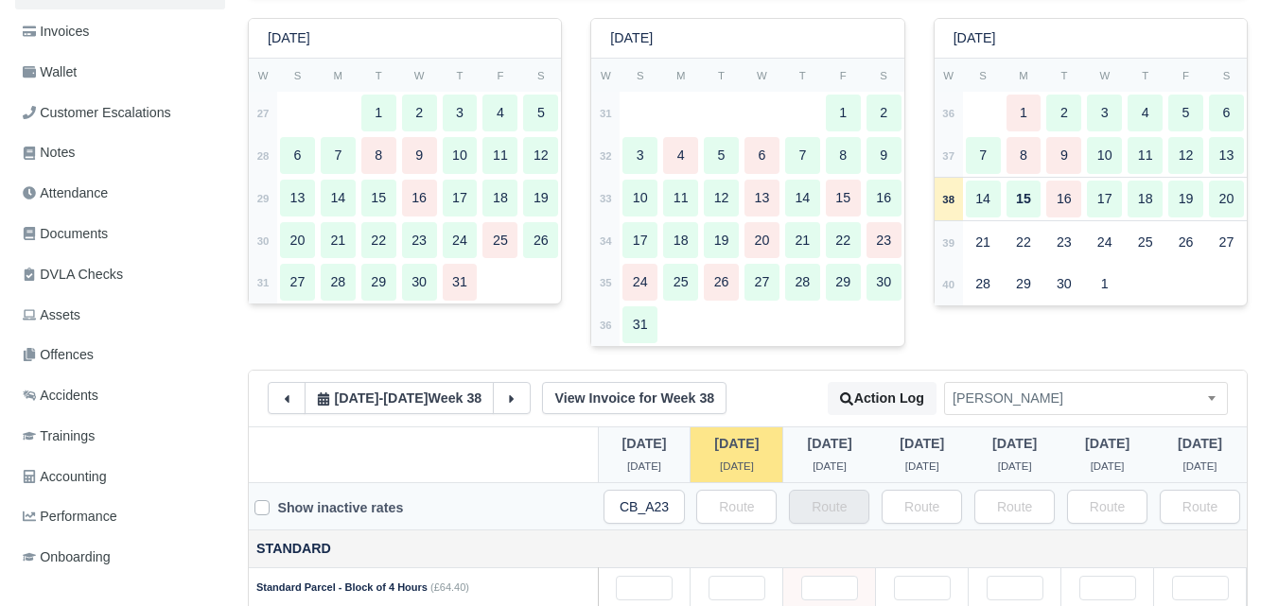
scroll to position [315, 0]
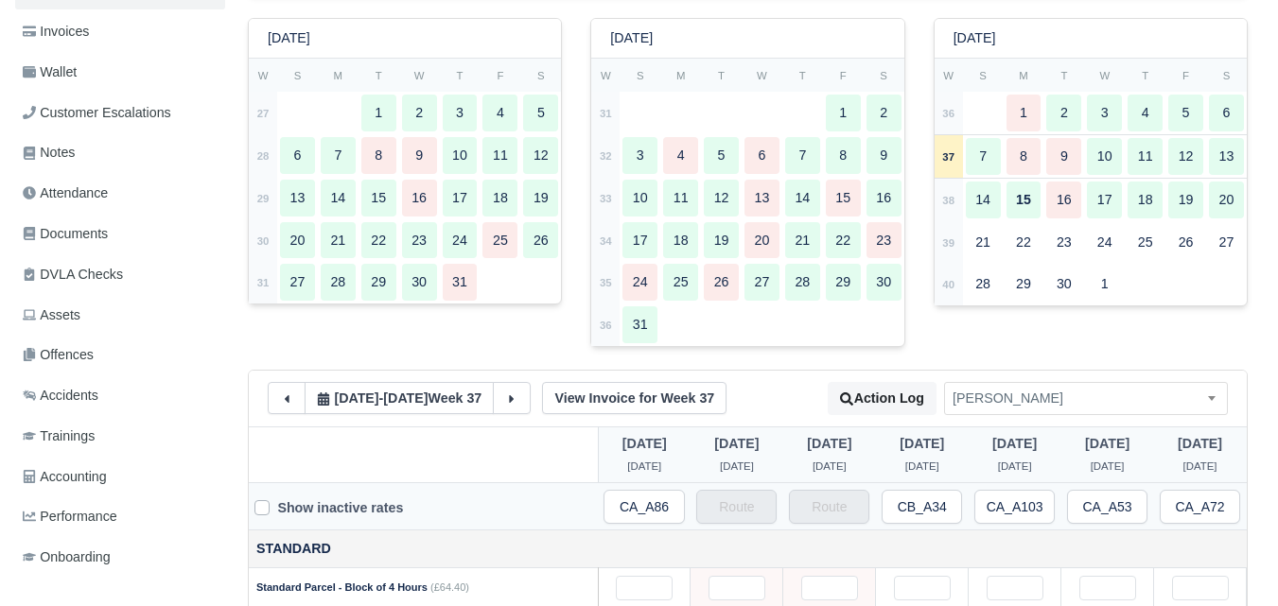
type input "62"
type input "47"
type input "49"
type input "26"
type input "34"
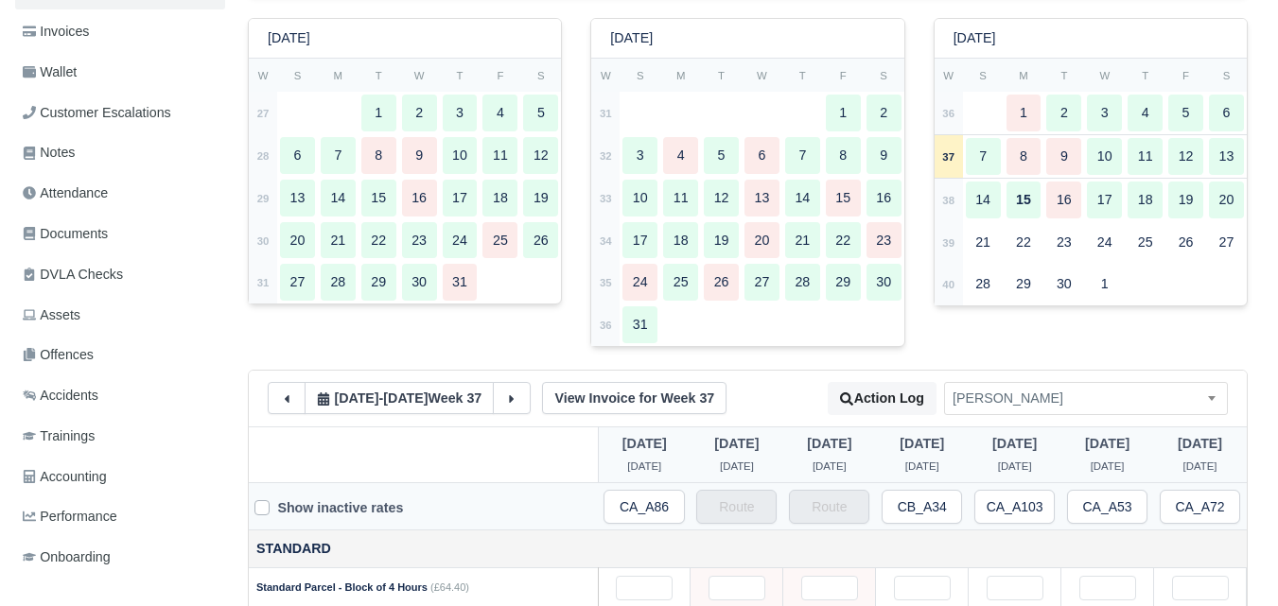
type input "1"
type input "0.5"
type input "1"
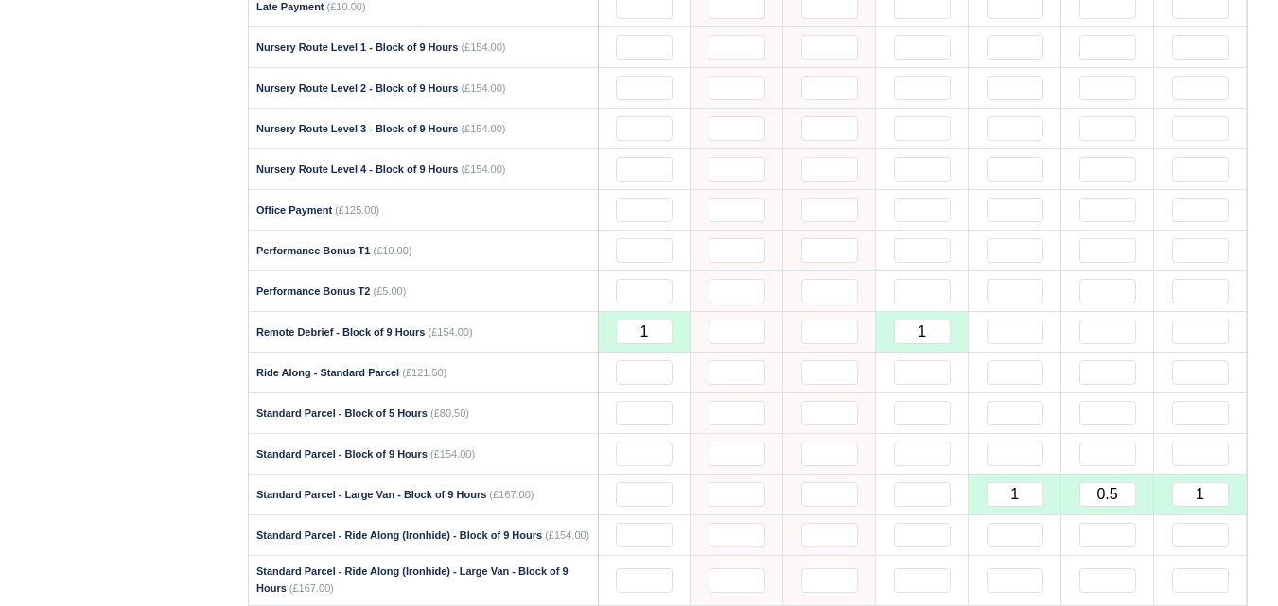
scroll to position [2050, 0]
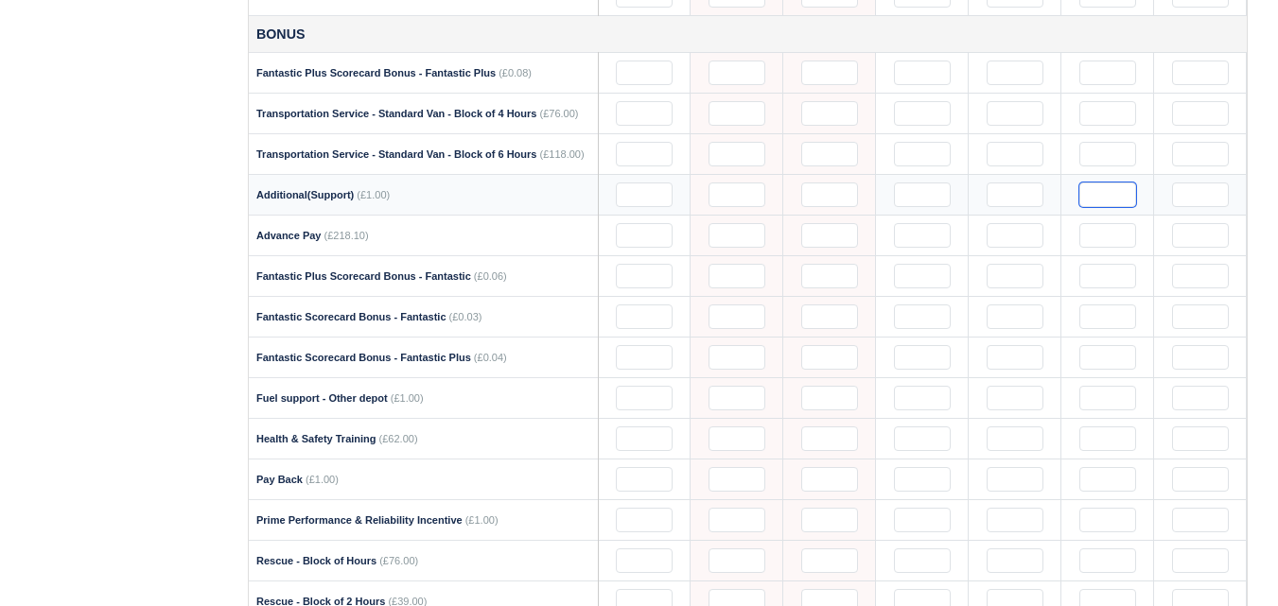
click at [1117, 205] on input "text" at bounding box center [1107, 195] width 57 height 25
click at [1196, 197] on input "text" at bounding box center [1200, 195] width 57 height 25
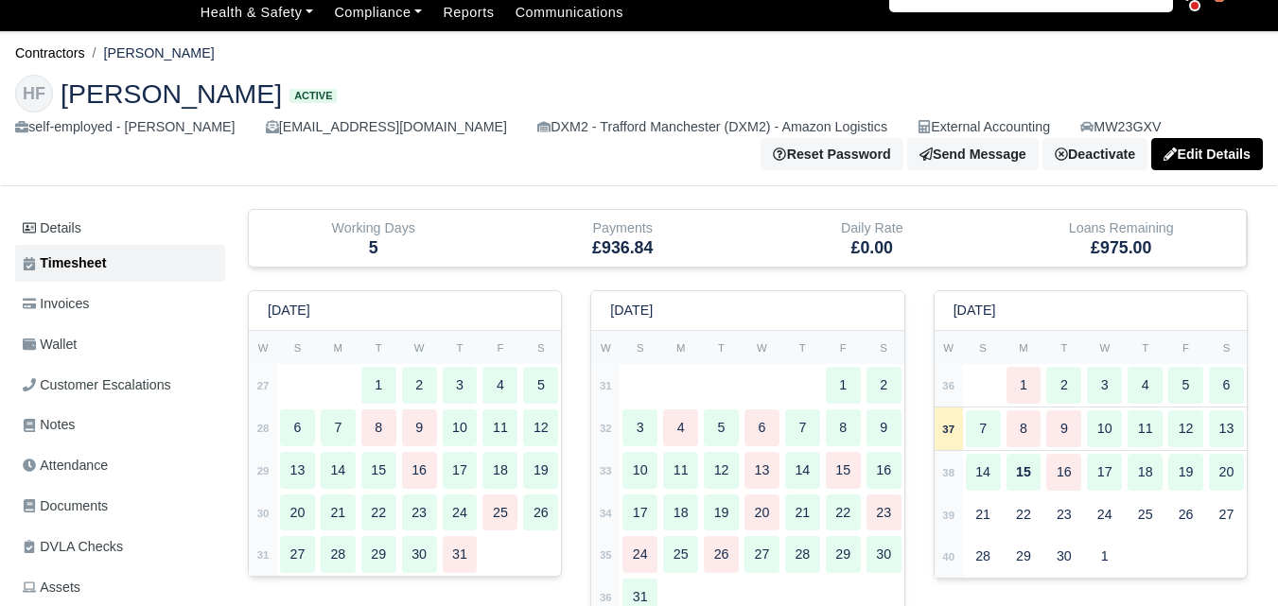
scroll to position [0, 0]
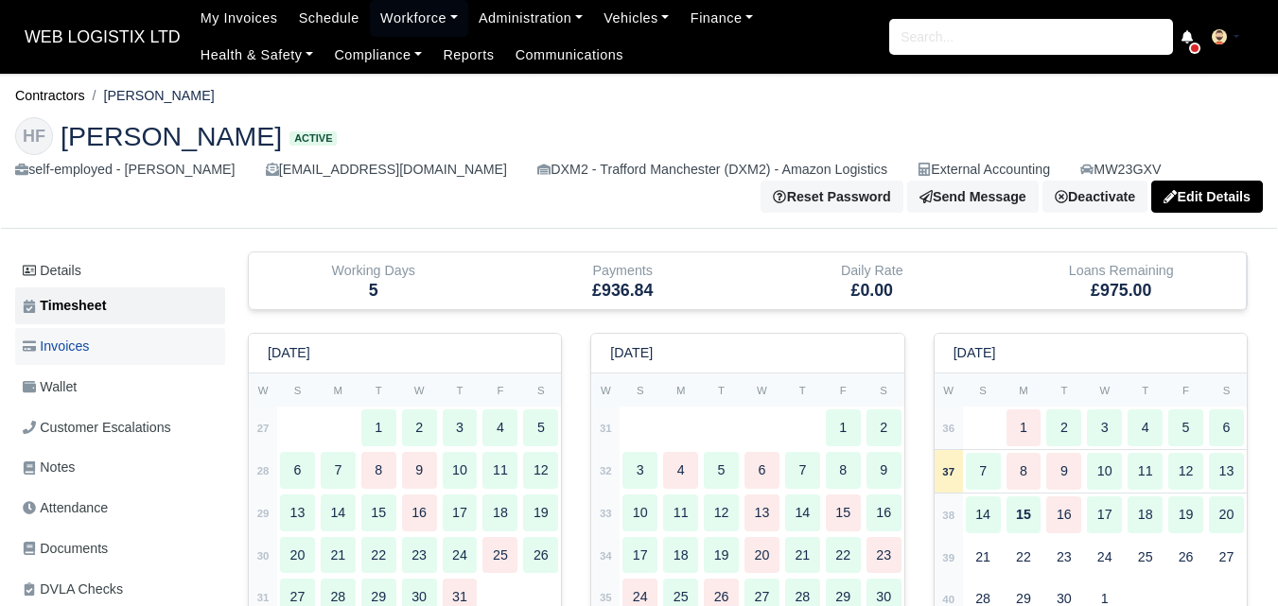
click at [81, 335] on link "Invoices" at bounding box center [120, 346] width 210 height 37
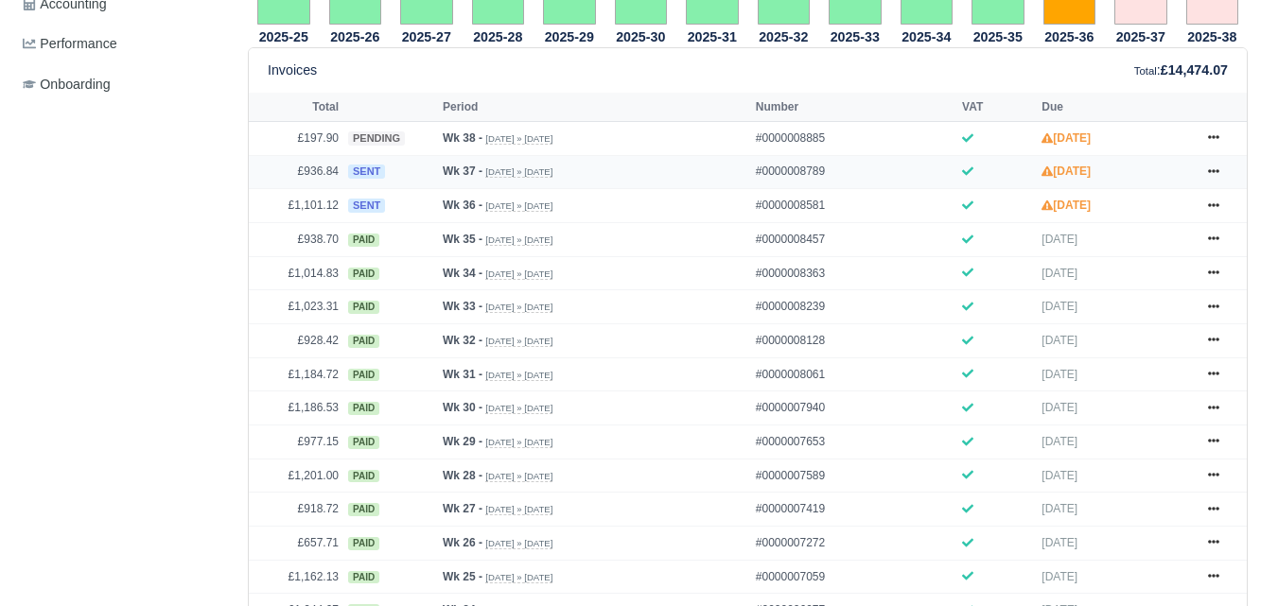
scroll to position [788, 0]
click at [1218, 173] on icon at bounding box center [1213, 171] width 11 height 11
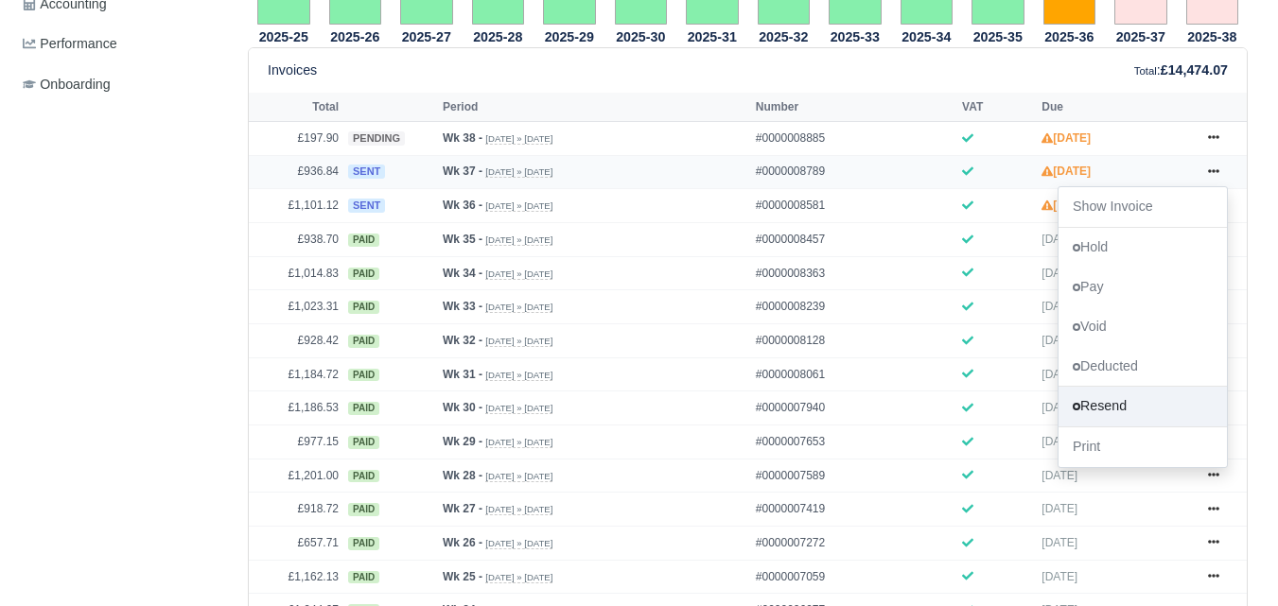
click at [1117, 413] on link "Resend" at bounding box center [1143, 407] width 168 height 40
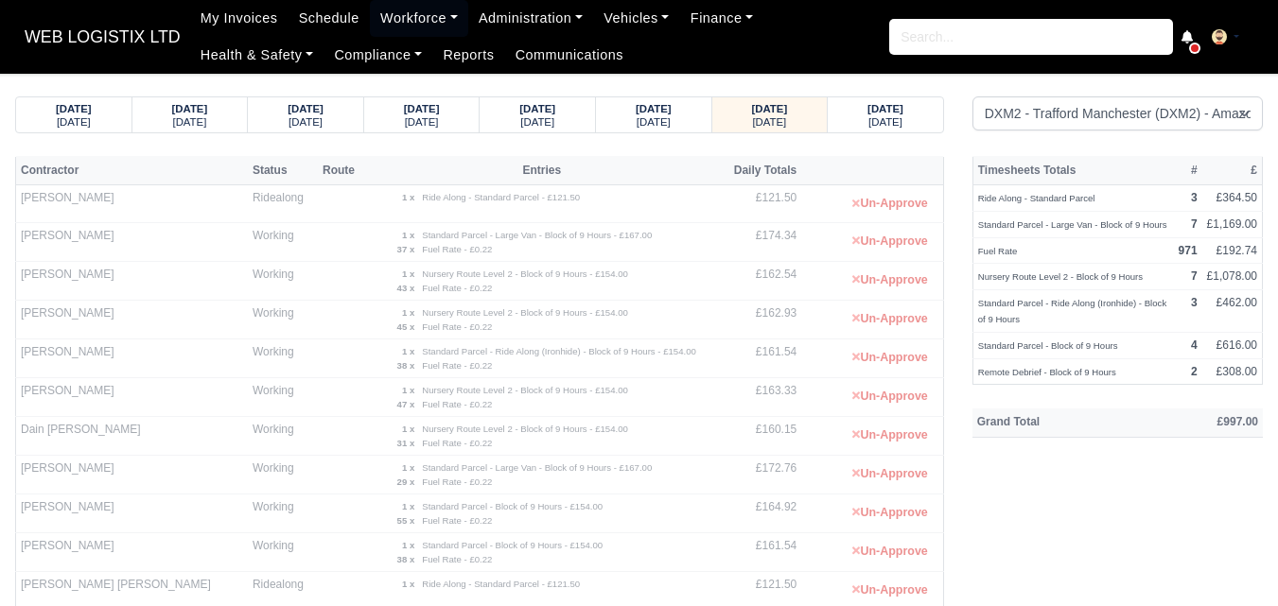
select select "1"
click at [877, 114] on strong "[DATE]" at bounding box center [886, 108] width 36 height 11
select select "1"
click at [572, 386] on small "Nursery Route Level 2 - Block of 9 Hours - £154.00" at bounding box center [525, 390] width 206 height 10
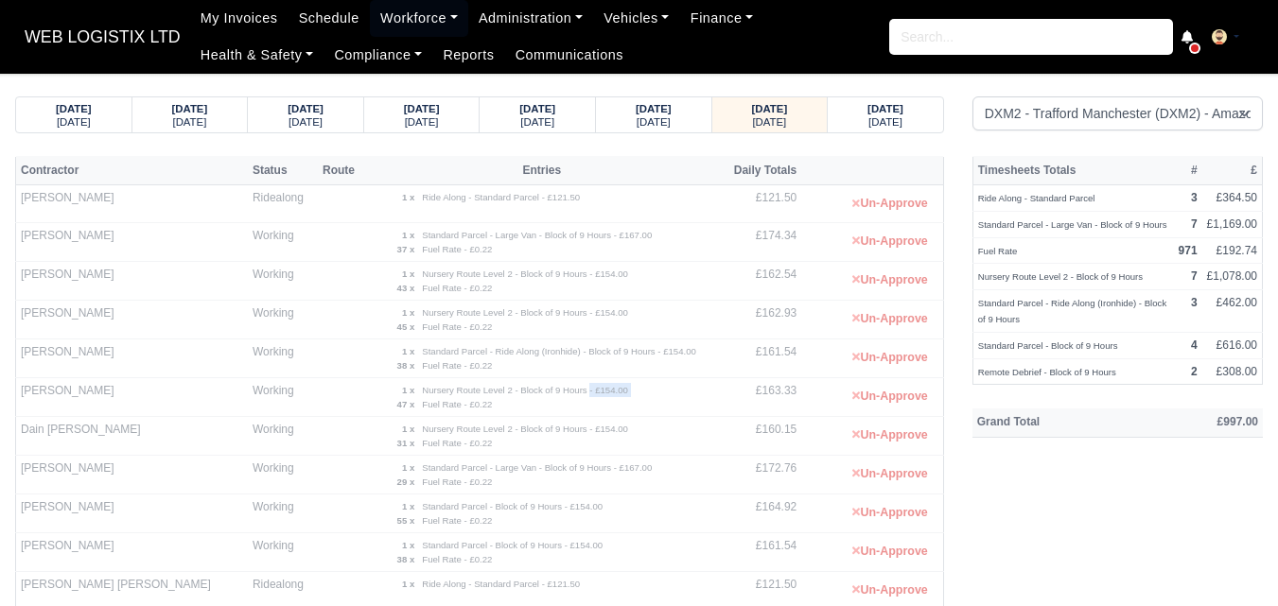
click at [572, 386] on small "Nursery Route Level 2 - Block of 9 Hours - £154.00" at bounding box center [525, 390] width 206 height 10
drag, startPoint x: 377, startPoint y: 390, endPoint x: 431, endPoint y: 410, distance: 58.4
click at [431, 410] on td "1 x Nursery Route Level 2 - Block of 9 Hours - £154.00 47 x Fuel Rate - £0.22" at bounding box center [542, 396] width 352 height 39
click at [435, 413] on td "1 x Nursery Route Level 2 - Block of 9 Hours - £154.00 47 x Fuel Rate - £0.22" at bounding box center [542, 396] width 352 height 39
click at [1093, 359] on td "Remote Debrief - Block of 9 Hours" at bounding box center [1073, 372] width 201 height 26
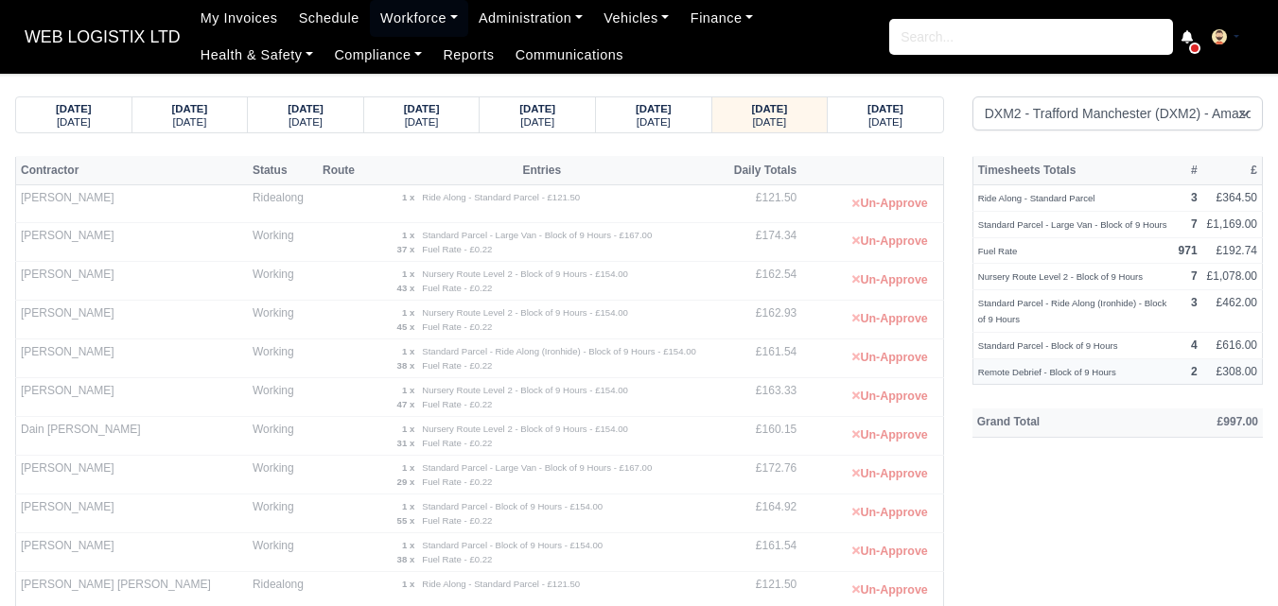
click at [1074, 374] on small "Remote Debrief - Block of 9 Hours" at bounding box center [1047, 372] width 138 height 10
click at [1084, 409] on th "Grand Total" at bounding box center [1058, 423] width 171 height 28
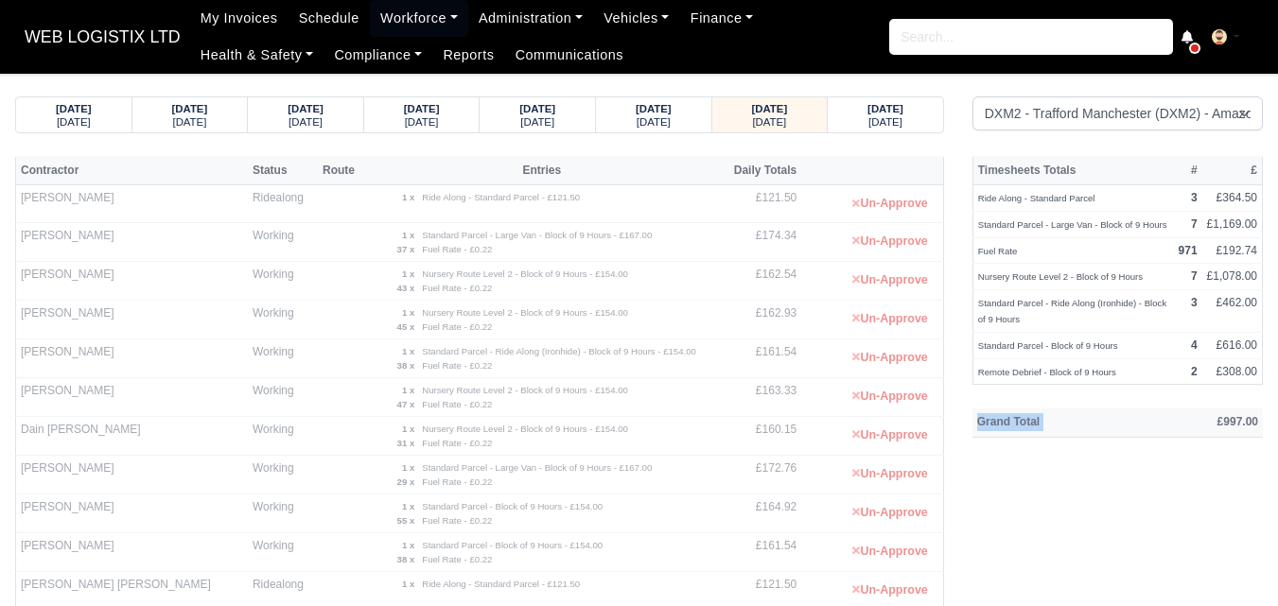
drag, startPoint x: 972, startPoint y: 414, endPoint x: 1211, endPoint y: 425, distance: 239.6
click at [1211, 425] on tr "Grand Total £997.00" at bounding box center [1118, 423] width 290 height 28
